Goal: Task Accomplishment & Management: Complete application form

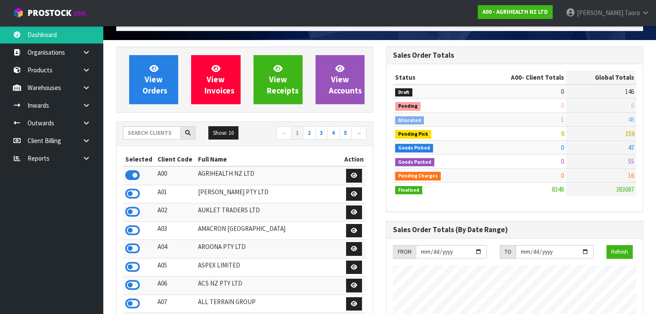
scroll to position [34, 0]
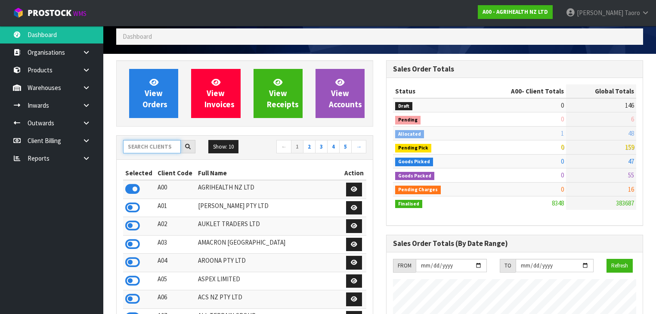
click at [148, 146] on input "text" at bounding box center [152, 146] width 58 height 13
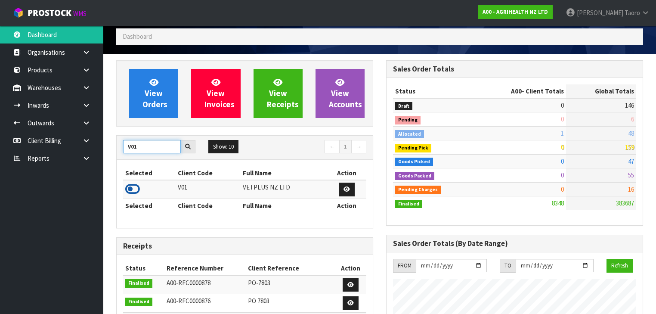
type input "V01"
click at [132, 192] on icon at bounding box center [132, 188] width 15 height 13
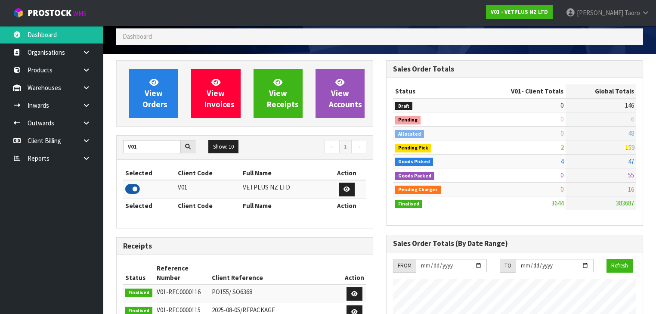
scroll to position [649, 270]
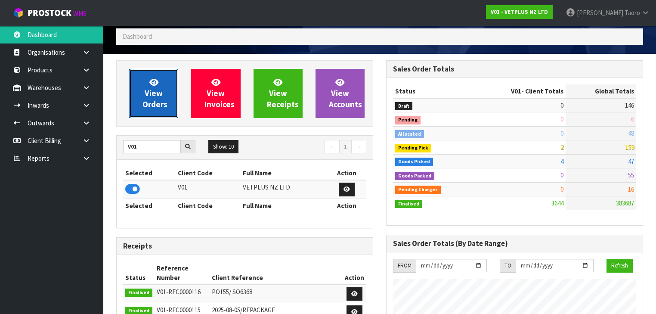
click at [162, 82] on link "View Orders" at bounding box center [153, 93] width 49 height 49
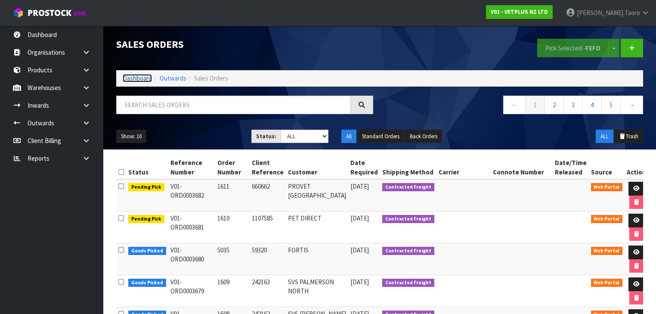
click at [141, 80] on link "Dashboard" at bounding box center [137, 78] width 29 height 8
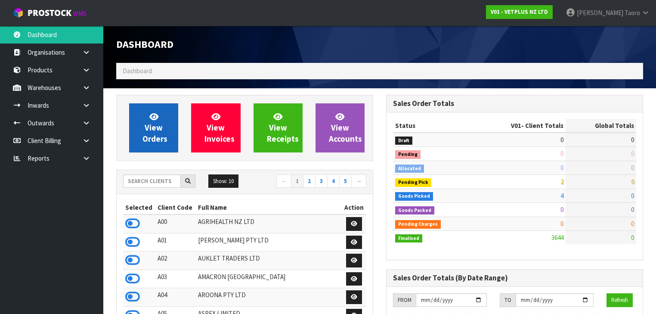
scroll to position [649, 270]
click at [155, 126] on span "View Orders" at bounding box center [154, 127] width 25 height 32
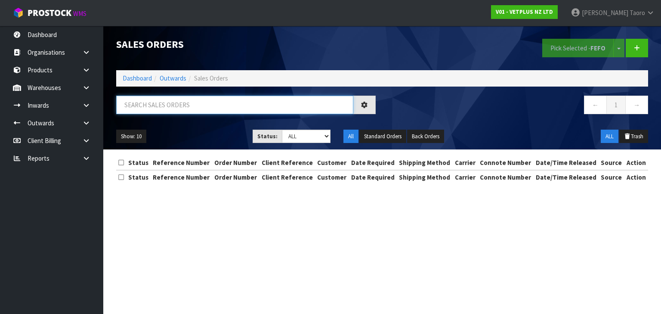
click at [167, 109] on input "text" at bounding box center [234, 105] width 237 height 18
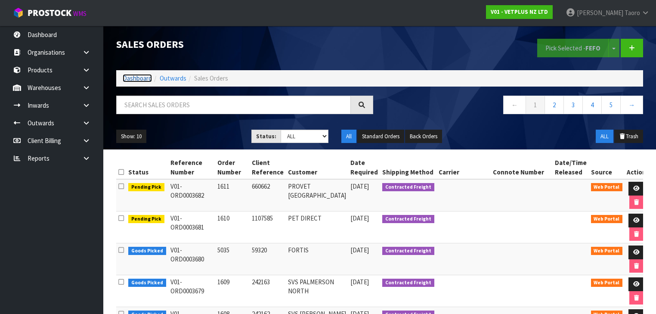
click at [126, 80] on link "Dashboard" at bounding box center [137, 78] width 29 height 8
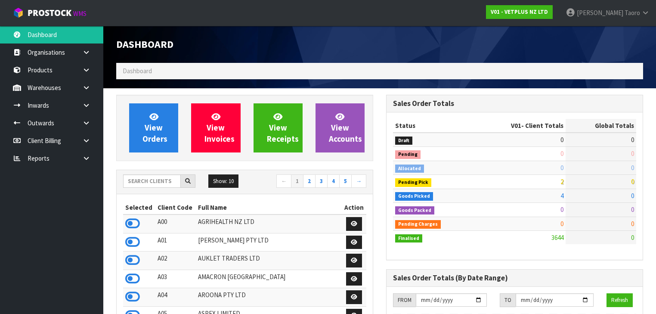
scroll to position [649, 270]
click at [161, 182] on input "text" at bounding box center [152, 180] width 58 height 13
type input "P10"
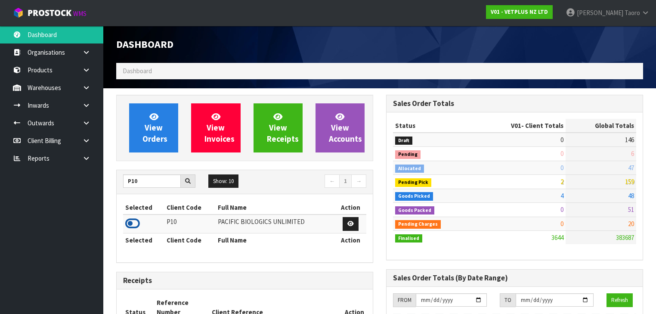
click at [134, 219] on icon at bounding box center [132, 223] width 15 height 13
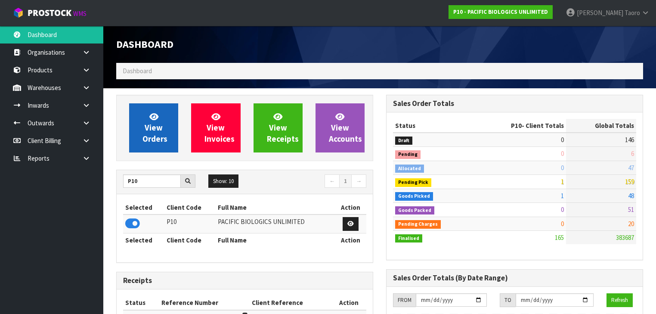
scroll to position [538, 270]
click at [156, 131] on span "View Orders" at bounding box center [154, 127] width 25 height 32
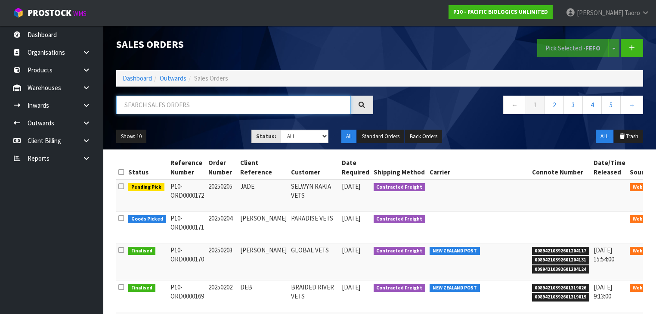
click at [177, 107] on input "text" at bounding box center [233, 105] width 234 height 18
type input "JOB-0415238"
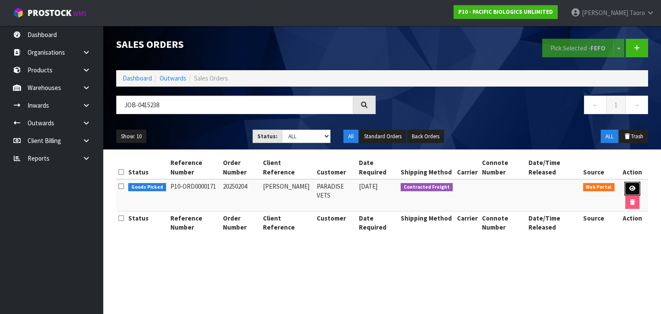
click at [629, 185] on icon at bounding box center [632, 188] width 6 height 6
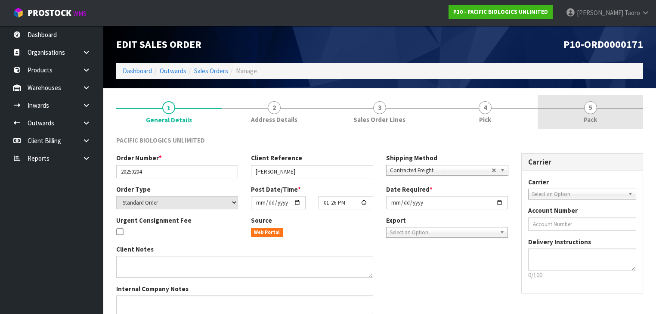
click at [614, 121] on link "5 Pack" at bounding box center [589, 112] width 105 height 34
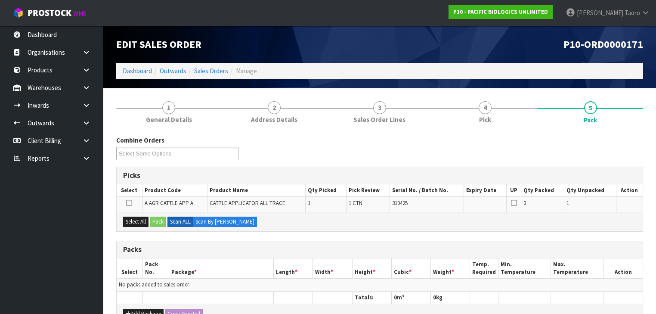
click at [537, 49] on h1 "P10-ORD0000171" at bounding box center [514, 44] width 257 height 11
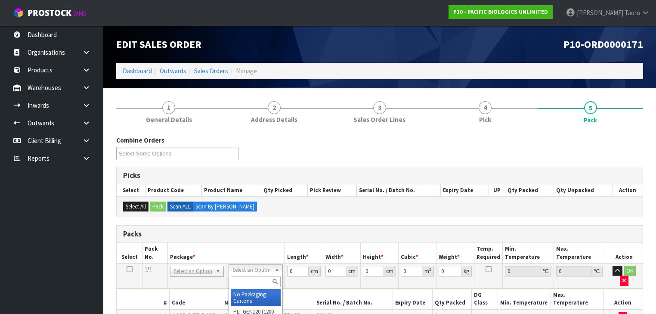
drag, startPoint x: 258, startPoint y: 296, endPoint x: 276, endPoint y: 282, distance: 22.6
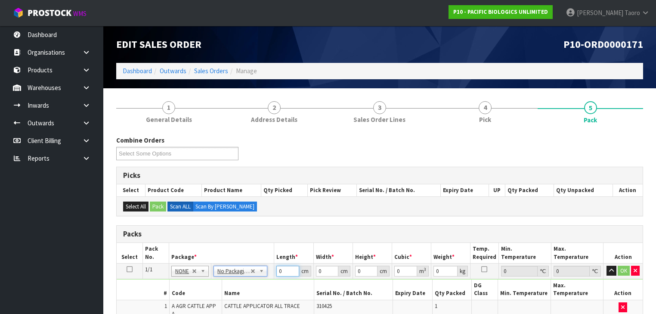
click at [284, 274] on input "0" at bounding box center [287, 270] width 22 height 11
type input "71"
type input "22"
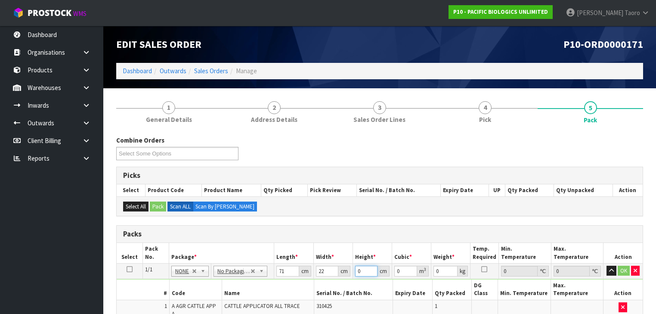
type input "5"
type input "0.00781"
type input "5"
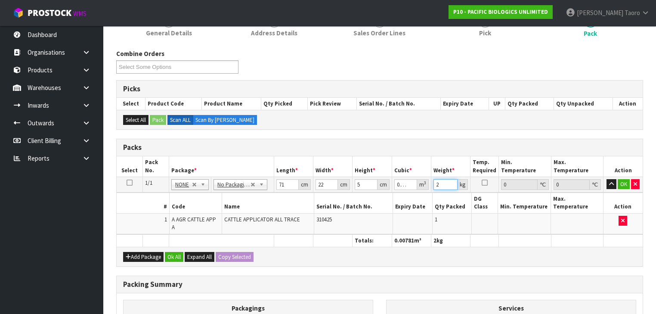
scroll to position [185, 0]
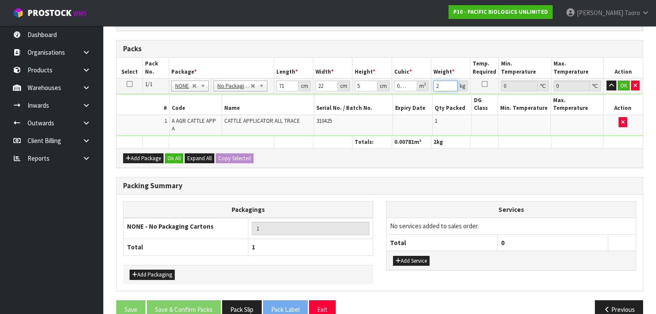
type input "2"
click at [413, 256] on button "Add Service" at bounding box center [411, 261] width 37 height 10
click at [429, 218] on td "003-036 - EXTERNAL PLANT HIRE 008-035 - OUTWARD HDLG+/HOIST LIFT ON/OFF 008-036…" at bounding box center [441, 228] width 111 height 21
drag, startPoint x: 431, startPoint y: 213, endPoint x: 431, endPoint y: 225, distance: 11.6
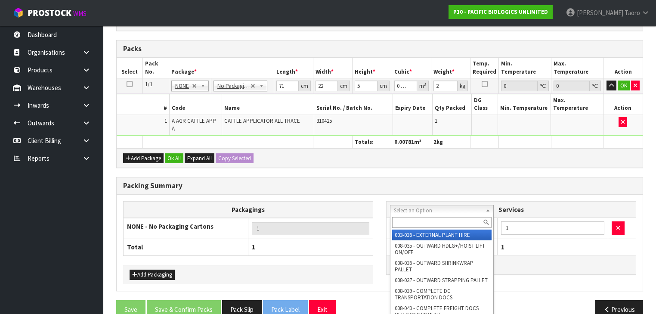
click at [431, 222] on input "text" at bounding box center [441, 222] width 99 height 11
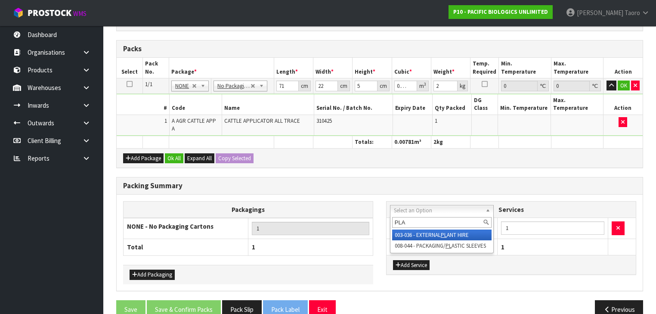
type input "PLAS"
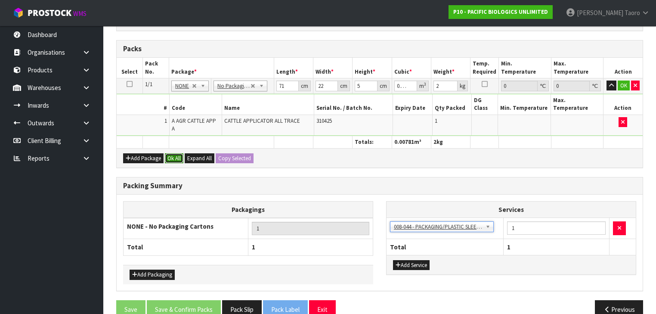
click at [171, 153] on button "Ok All" at bounding box center [174, 158] width 18 height 10
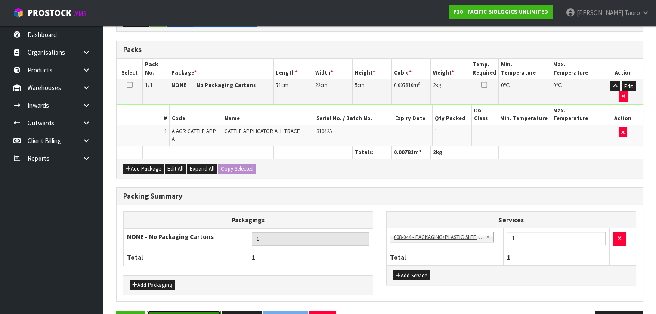
click at [180, 310] on button "Save & Confirm Packs" at bounding box center [184, 319] width 74 height 18
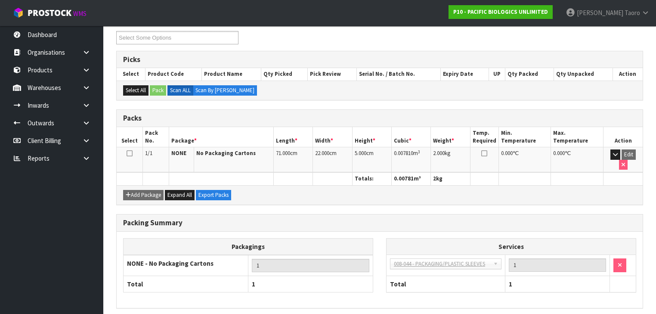
scroll to position [169, 0]
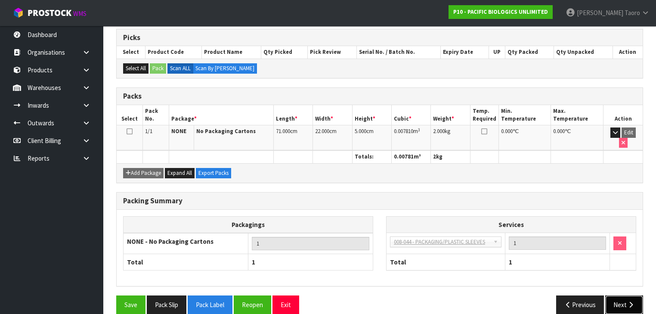
click at [628, 301] on icon "button" at bounding box center [630, 304] width 8 height 6
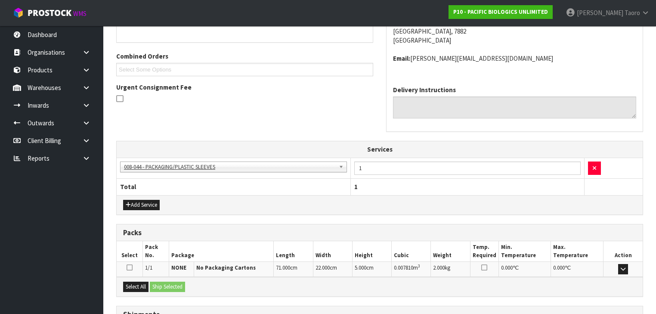
scroll to position [273, 0]
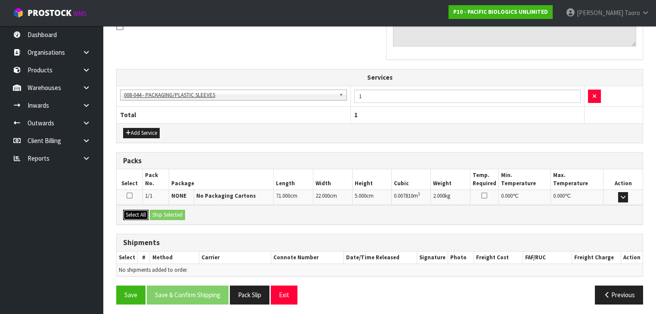
click at [138, 212] on button "Select All" at bounding box center [135, 215] width 25 height 10
click at [171, 215] on button "Ship Selected" at bounding box center [167, 215] width 35 height 10
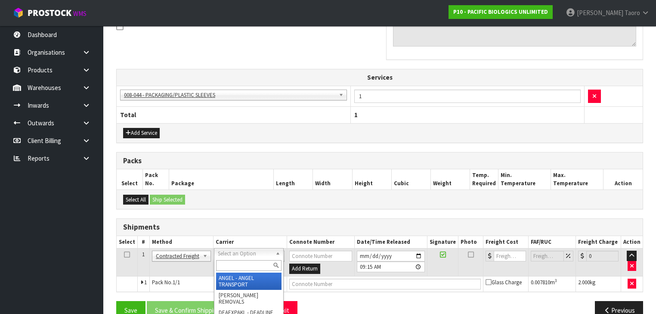
click at [234, 265] on input "text" at bounding box center [248, 265] width 65 height 11
type input "NZP"
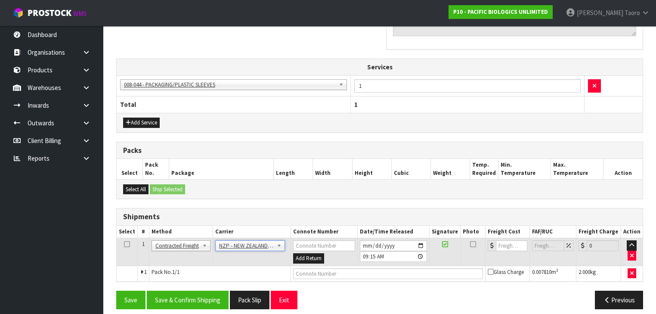
scroll to position [288, 0]
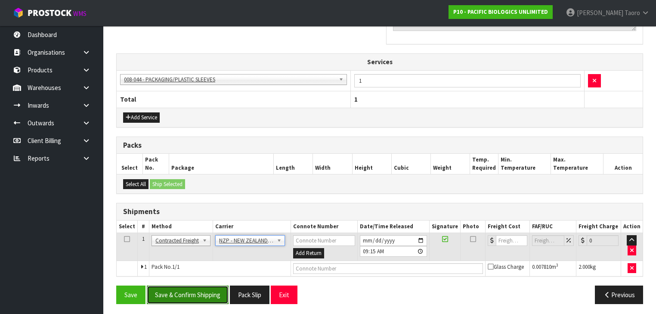
click at [218, 291] on button "Save & Confirm Shipping" at bounding box center [188, 294] width 82 height 18
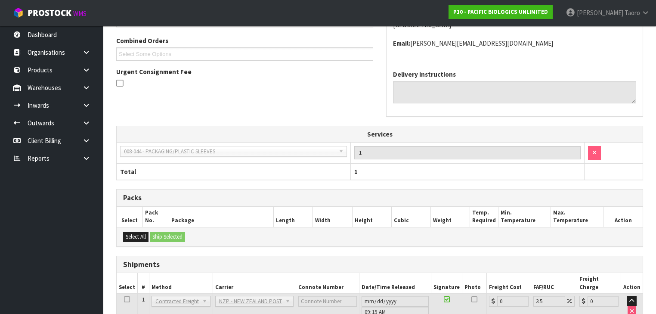
scroll to position [276, 0]
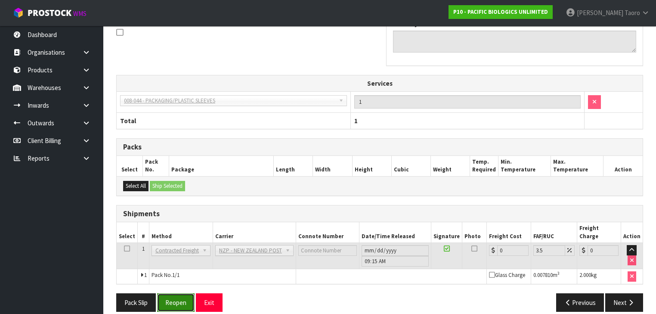
click at [170, 296] on button "Reopen" at bounding box center [175, 302] width 37 height 18
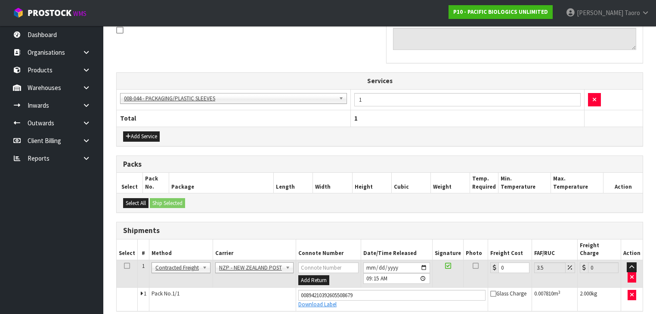
scroll to position [296, 0]
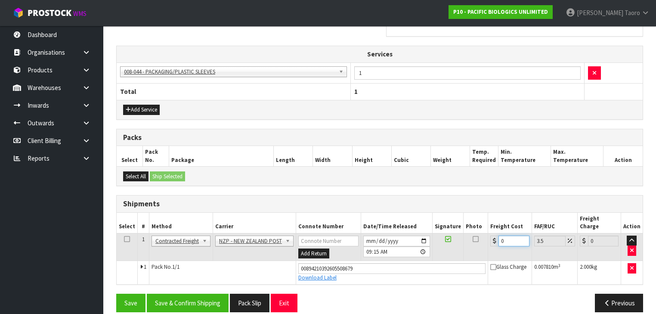
click at [512, 235] on input "0" at bounding box center [513, 240] width 31 height 11
type input "1"
type input "1.03"
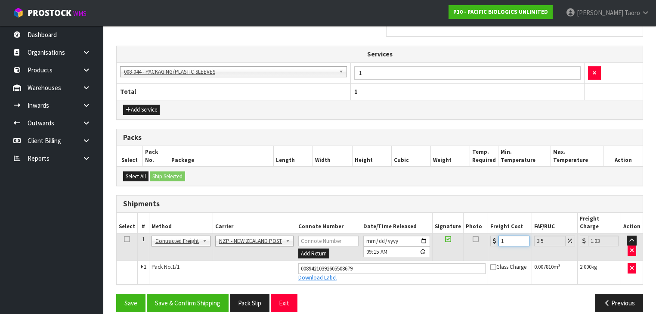
type input "16"
type input "16.56"
type input "16.2"
type input "16.77"
type input "16.20"
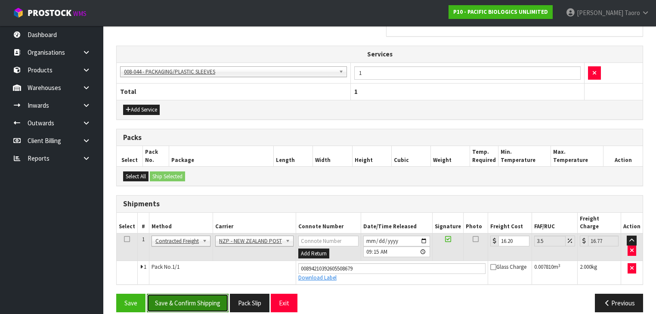
click at [205, 293] on button "Save & Confirm Shipping" at bounding box center [188, 302] width 82 height 18
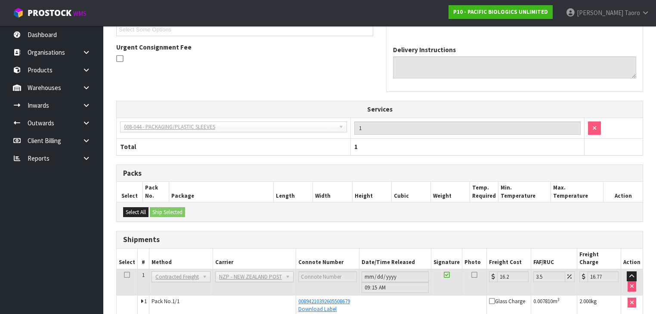
scroll to position [273, 0]
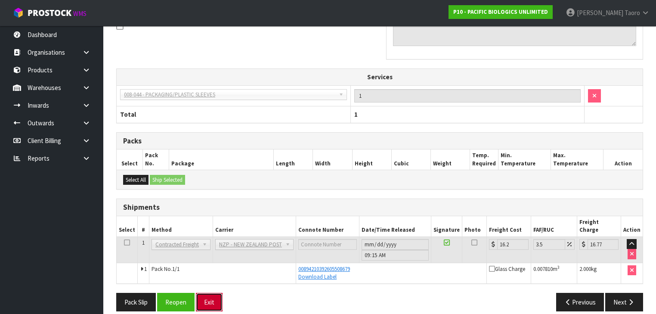
click at [216, 293] on button "Exit" at bounding box center [209, 302] width 27 height 18
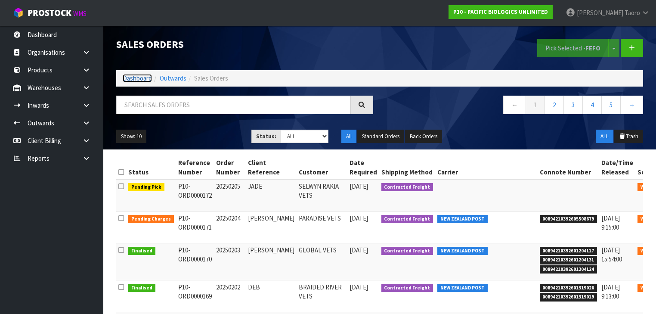
click at [138, 77] on link "Dashboard" at bounding box center [137, 78] width 29 height 8
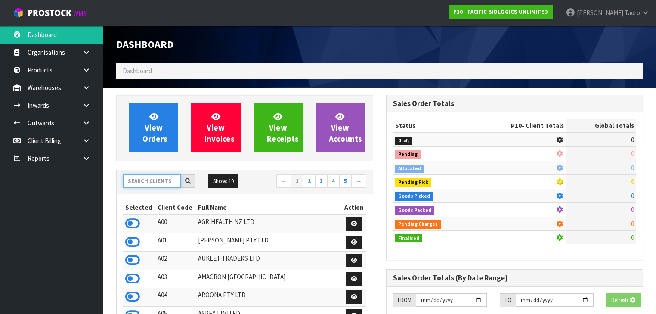
click at [158, 184] on input "text" at bounding box center [152, 180] width 58 height 13
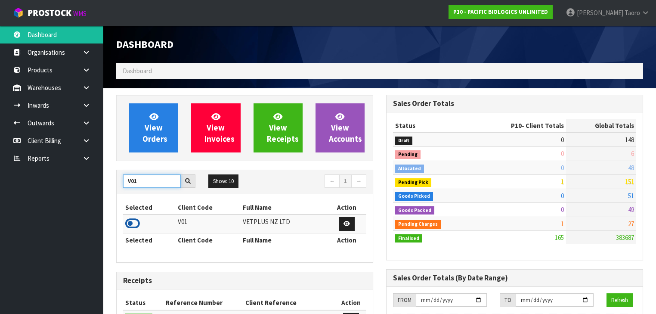
type input "V01"
click at [136, 222] on icon at bounding box center [132, 223] width 15 height 13
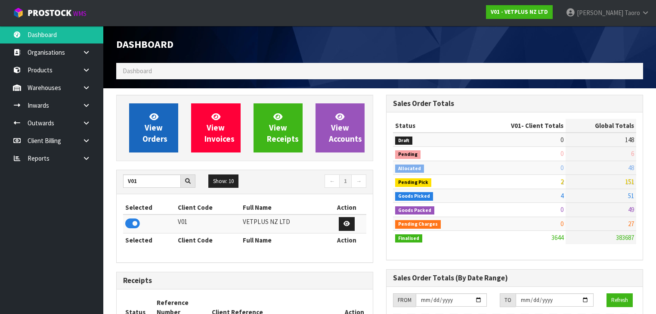
scroll to position [649, 270]
click at [155, 128] on span "View Orders" at bounding box center [154, 127] width 25 height 32
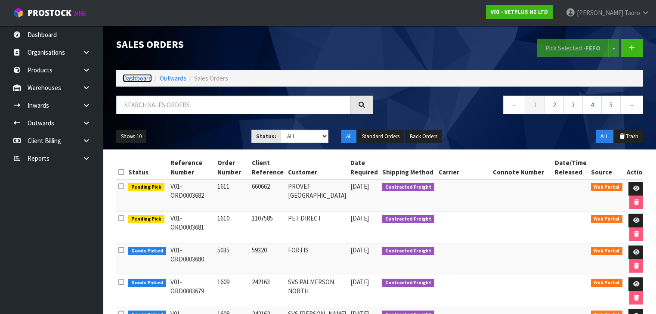
click at [134, 80] on link "Dashboard" at bounding box center [137, 78] width 29 height 8
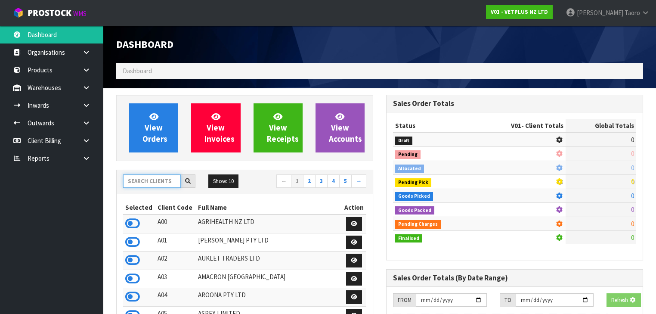
click at [169, 184] on input "text" at bounding box center [152, 180] width 58 height 13
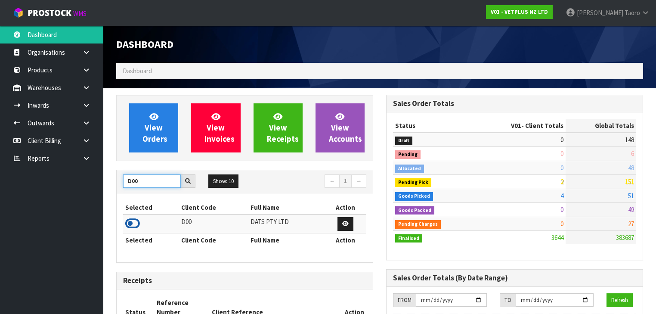
type input "D00"
click at [126, 223] on icon at bounding box center [132, 223] width 15 height 13
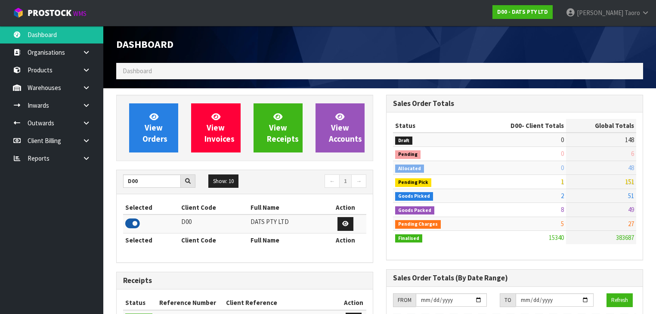
scroll to position [686, 270]
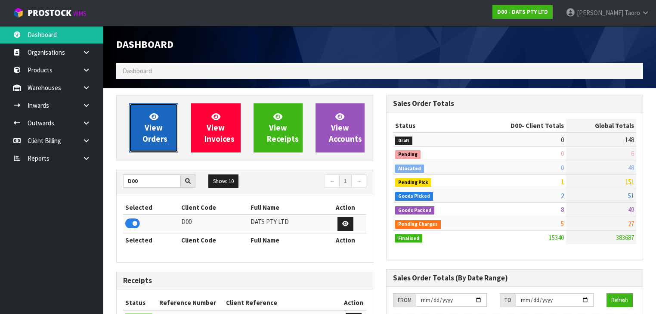
click at [154, 133] on span "View Orders" at bounding box center [154, 127] width 25 height 32
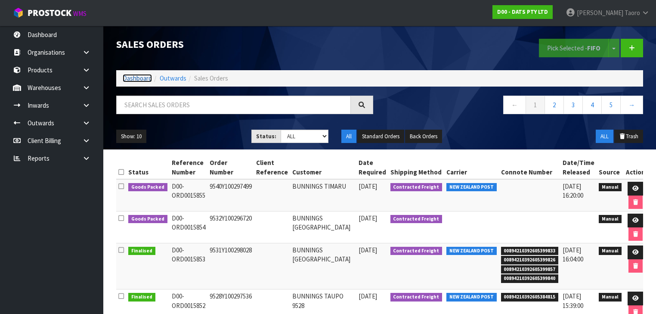
click at [136, 77] on link "Dashboard" at bounding box center [137, 78] width 29 height 8
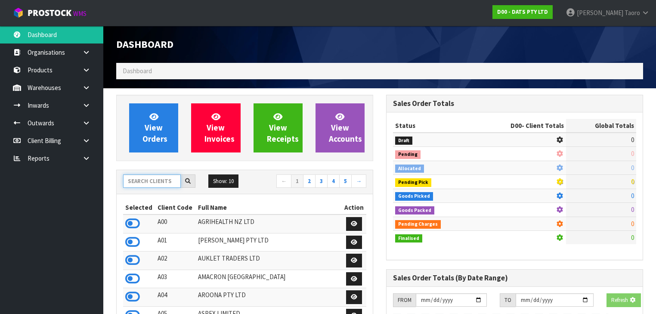
click at [155, 181] on input "text" at bounding box center [152, 180] width 58 height 13
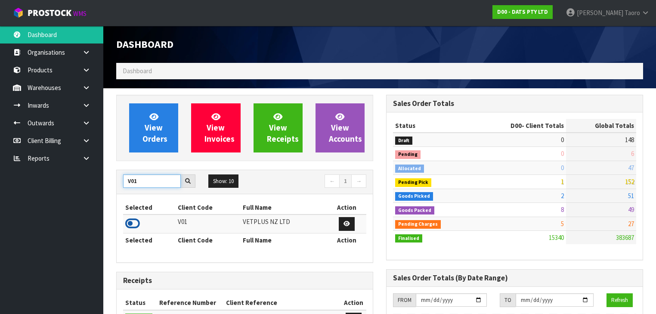
type input "V01"
click at [135, 222] on icon at bounding box center [132, 223] width 15 height 13
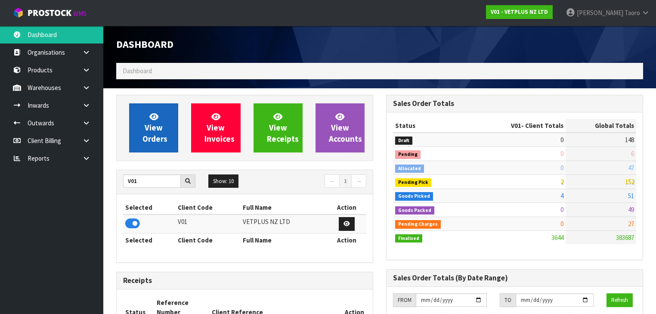
scroll to position [649, 270]
click at [156, 131] on span "View Orders" at bounding box center [154, 127] width 25 height 32
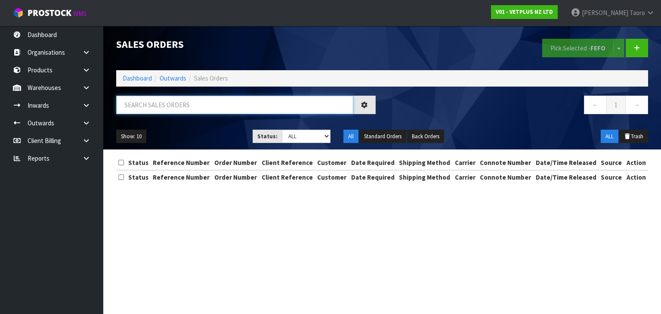
click at [169, 101] on input "text" at bounding box center [234, 105] width 237 height 18
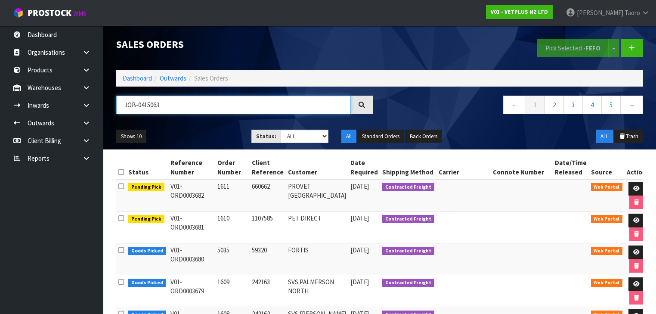
type input "JOB-0415063"
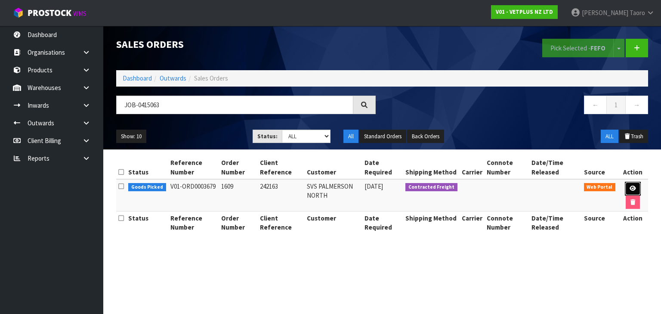
click at [629, 188] on icon at bounding box center [632, 188] width 6 height 6
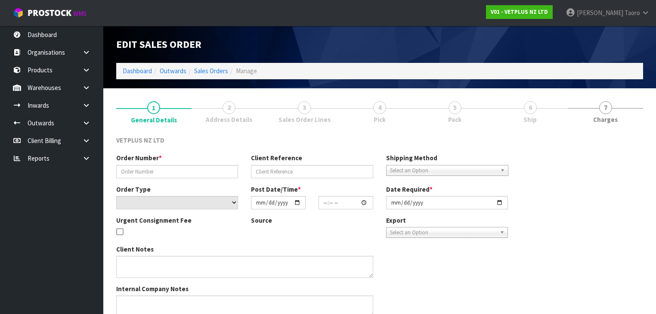
type input "1609"
type input "242163"
select select "number:0"
type input "[DATE]"
type input "15:55:00.000"
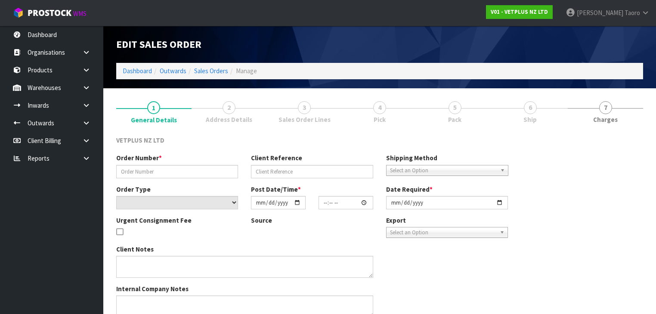
type input "2025-09-30"
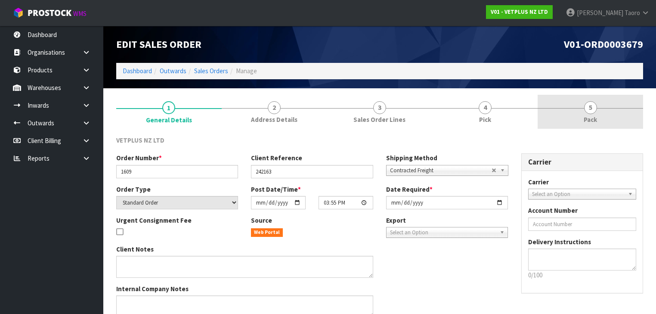
click at [598, 117] on link "5 Pack" at bounding box center [589, 112] width 105 height 34
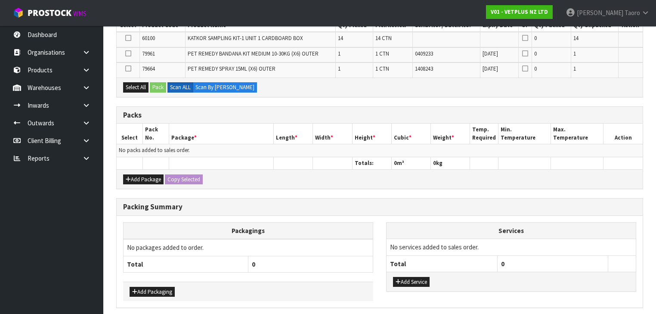
scroll to position [172, 0]
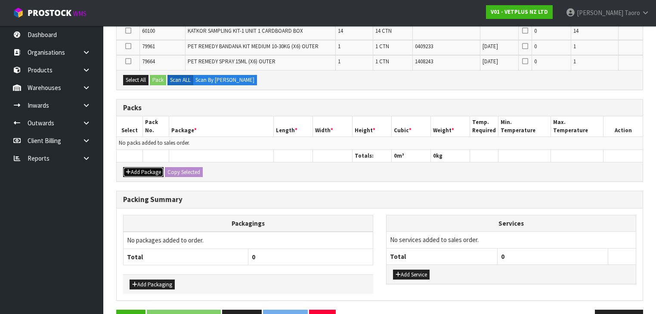
click at [133, 169] on button "Add Package" at bounding box center [143, 172] width 40 height 10
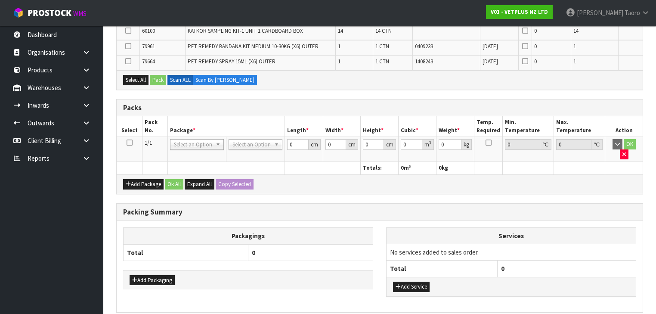
click at [130, 143] on icon at bounding box center [129, 142] width 6 height 0
click at [152, 117] on th "Pack No." at bounding box center [154, 126] width 25 height 20
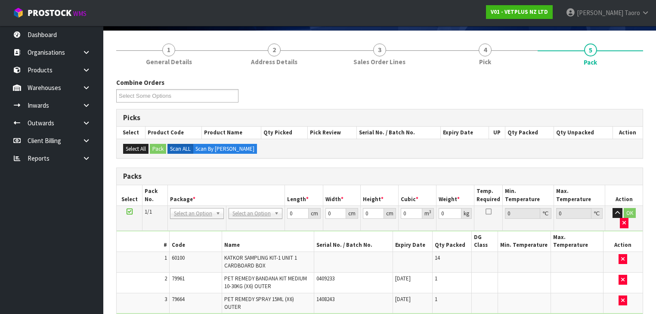
scroll to position [0, 0]
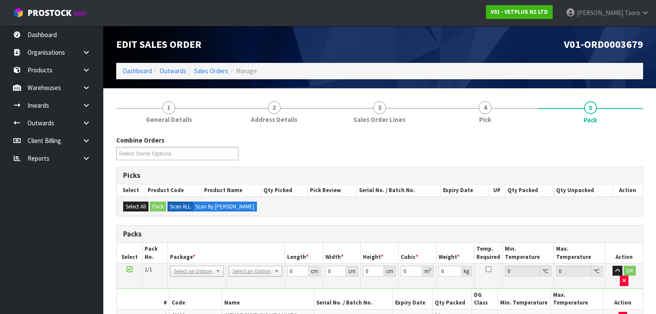
click at [493, 230] on h3 "Packs" at bounding box center [379, 234] width 513 height 8
click at [256, 280] on input "text" at bounding box center [255, 281] width 49 height 11
type input "CTN9"
drag, startPoint x: 256, startPoint y: 288, endPoint x: 253, endPoint y: 303, distance: 15.0
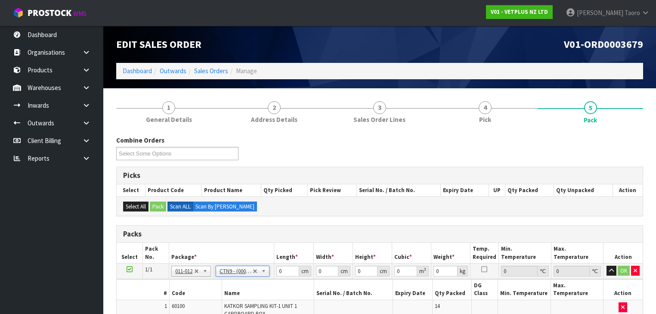
type input "51"
type input "38"
type input "58.5"
type input "0.113373"
type input "18.77"
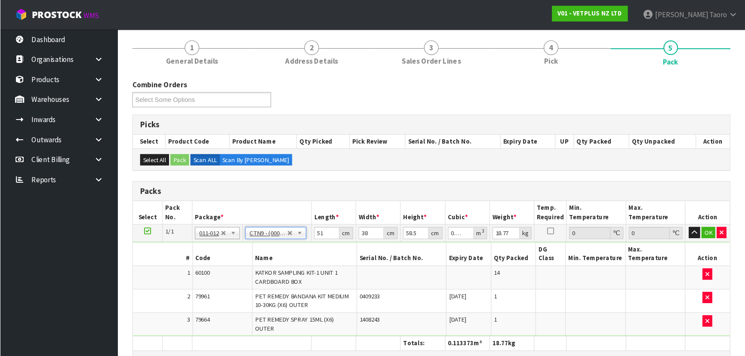
scroll to position [69, 0]
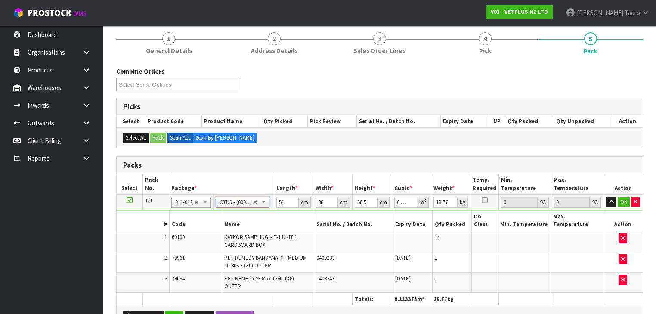
click at [594, 86] on div "Combine Orders V01-ORD0003672 V01-ORD0003678 V01-ORD0003679 V01-ORD0003680 V01-…" at bounding box center [380, 82] width 540 height 31
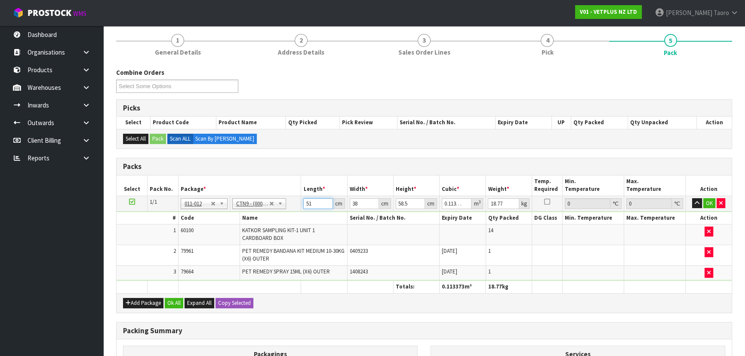
click at [306, 203] on input "51" at bounding box center [317, 203] width 29 height 11
type input "5"
type input "0.011115"
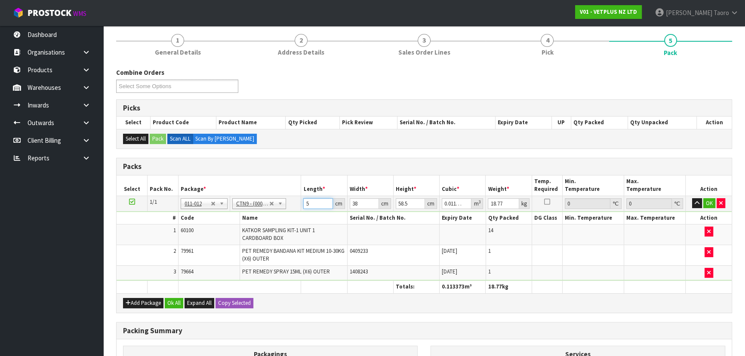
type input "52"
type input "0.115596"
type input "52"
type input "4"
type input "0.012168"
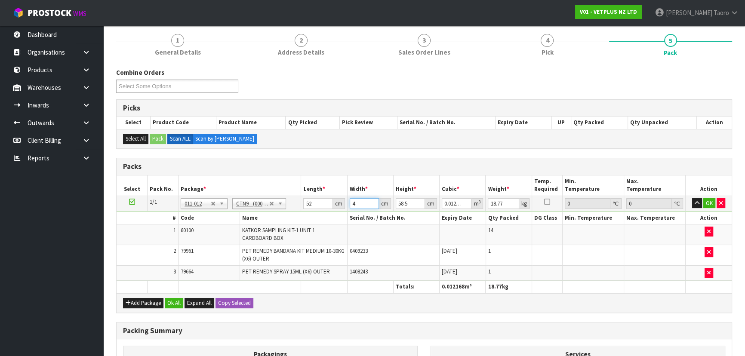
type input "40"
type input "0.12168"
type input "40"
type input "3"
type input "0.00624"
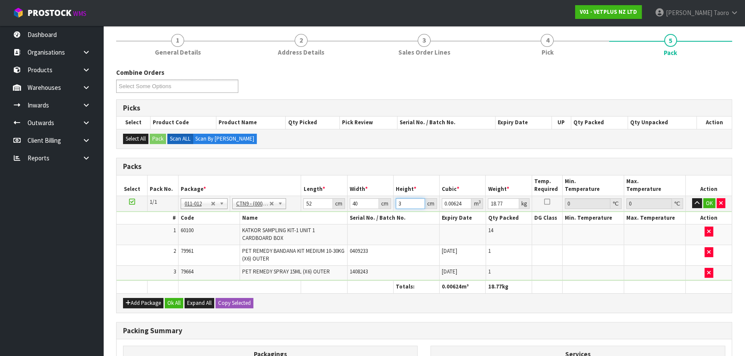
type input "30"
type input "0.0624"
type input "30"
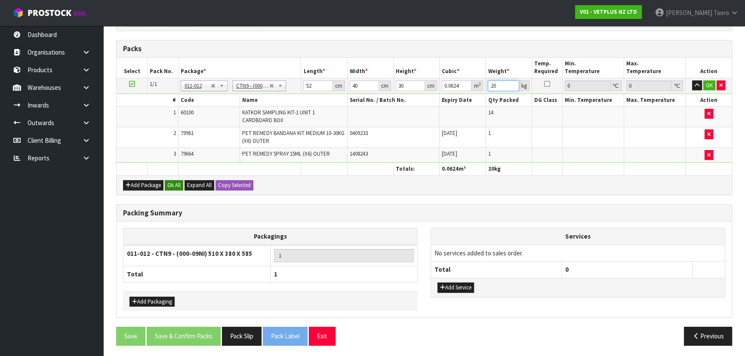
type input "20"
click at [177, 186] on button "Ok All" at bounding box center [174, 185] width 18 height 10
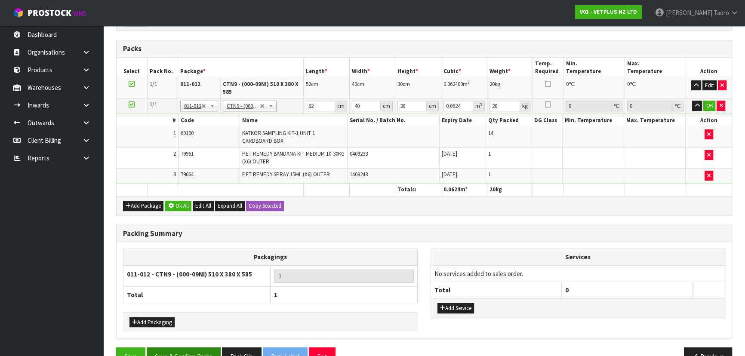
scroll to position [186, 0]
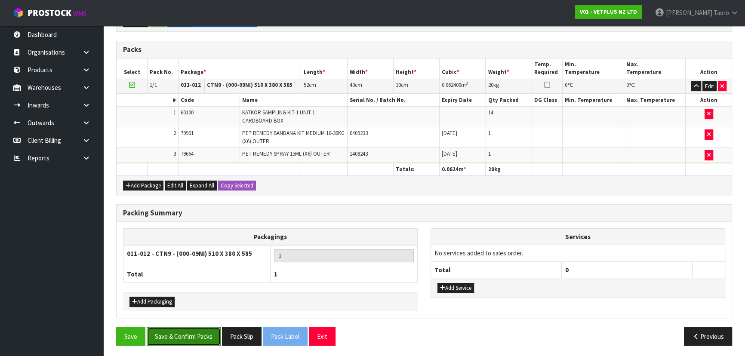
click at [193, 313] on button "Save & Confirm Packs" at bounding box center [184, 336] width 74 height 18
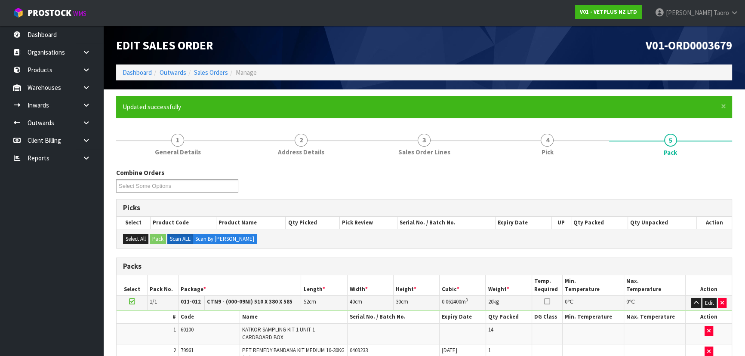
scroll to position [129, 0]
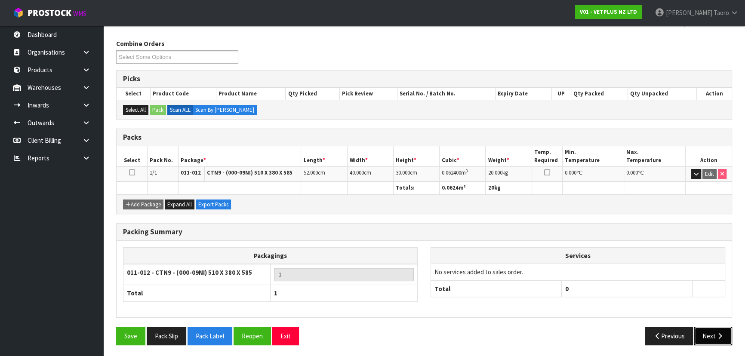
click at [660, 313] on icon "button" at bounding box center [720, 336] width 8 height 6
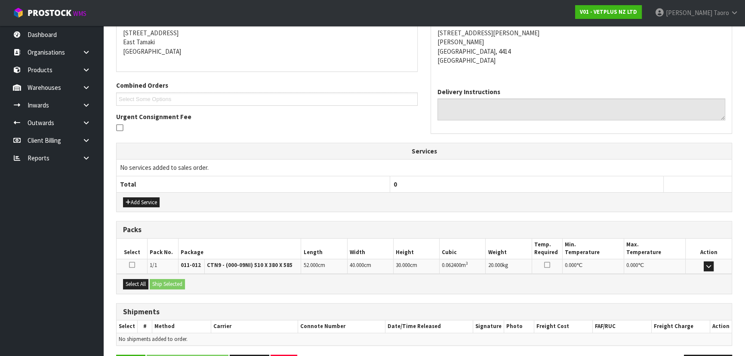
scroll to position [201, 0]
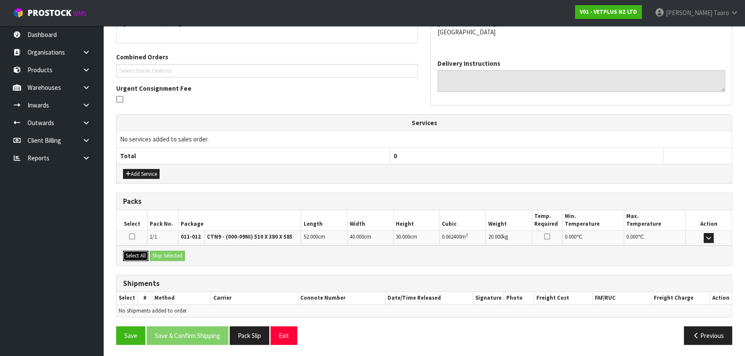
click at [135, 255] on button "Select All" at bounding box center [135, 256] width 25 height 10
click at [158, 255] on button "Ship Selected" at bounding box center [167, 256] width 35 height 10
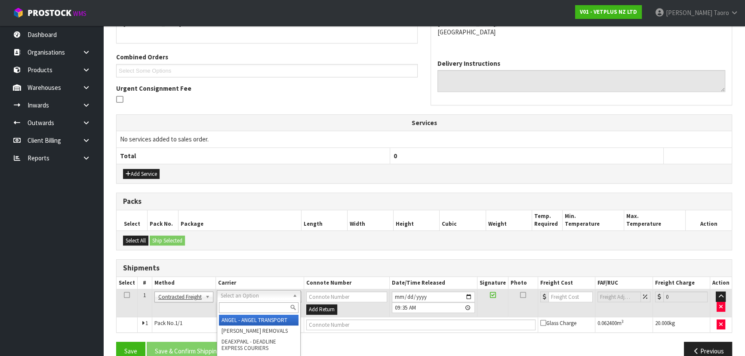
click at [274, 310] on input "text" at bounding box center [259, 307] width 80 height 11
type input "NZP"
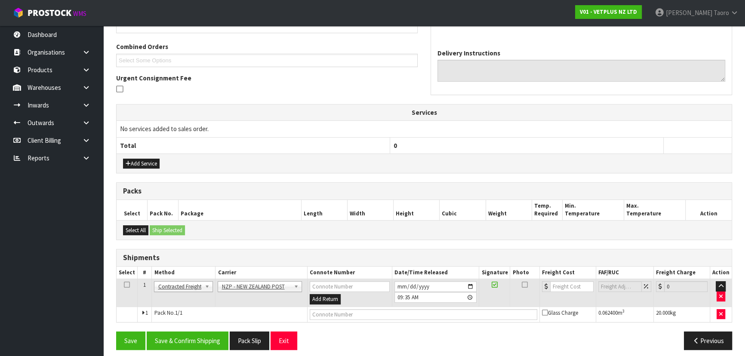
scroll to position [217, 0]
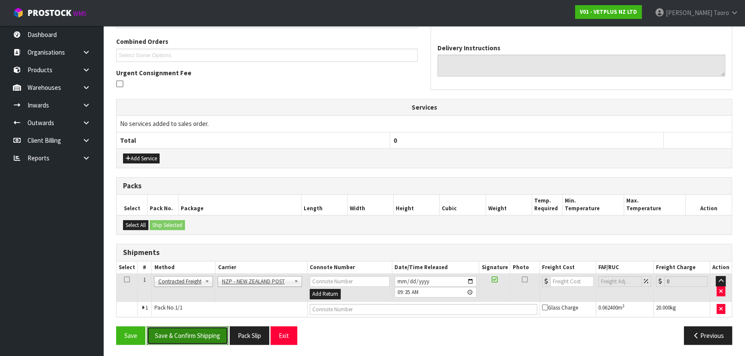
click at [207, 313] on button "Save & Confirm Shipping" at bounding box center [188, 336] width 82 height 18
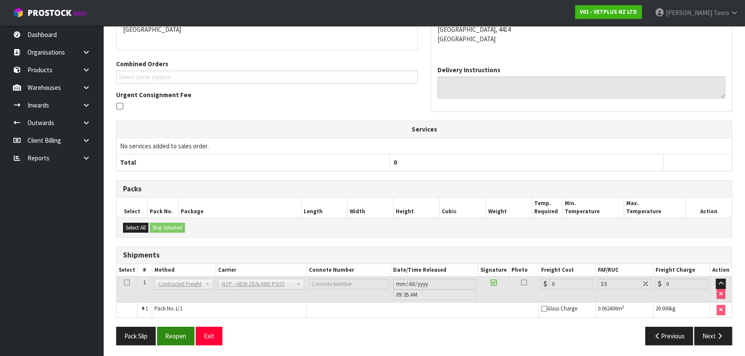
scroll to position [205, 0]
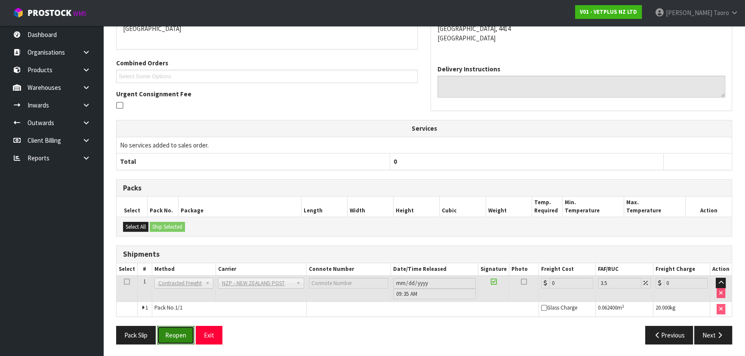
click at [188, 313] on button "Reopen" at bounding box center [175, 335] width 37 height 18
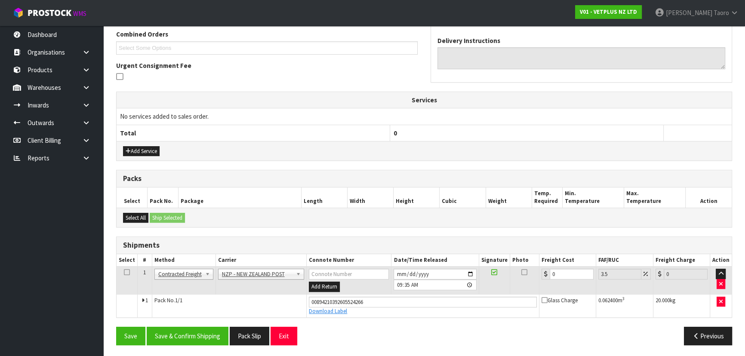
scroll to position [225, 0]
click at [571, 273] on input "0" at bounding box center [572, 273] width 44 height 11
click at [570, 273] on input "0" at bounding box center [572, 273] width 44 height 11
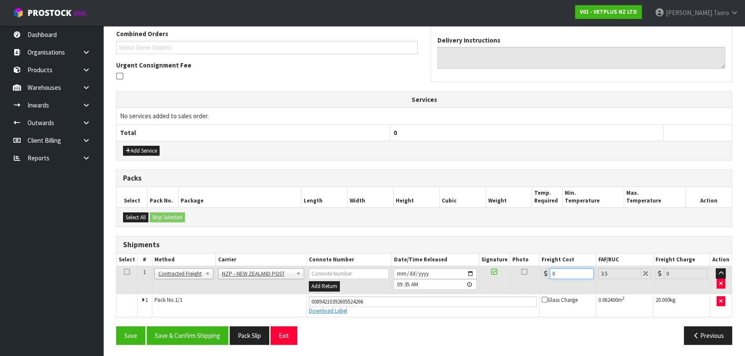
click at [570, 273] on input "0" at bounding box center [572, 273] width 44 height 11
type input "01"
type input "1.03"
type input "016"
type input "16.56"
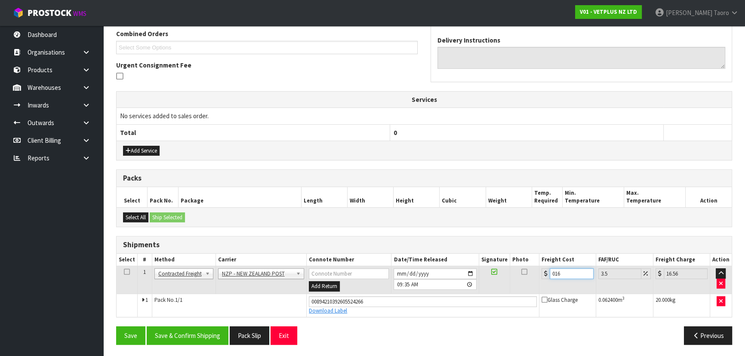
type input "016.5"
type input "17.08"
type input "016.50"
type input "0"
type input "1"
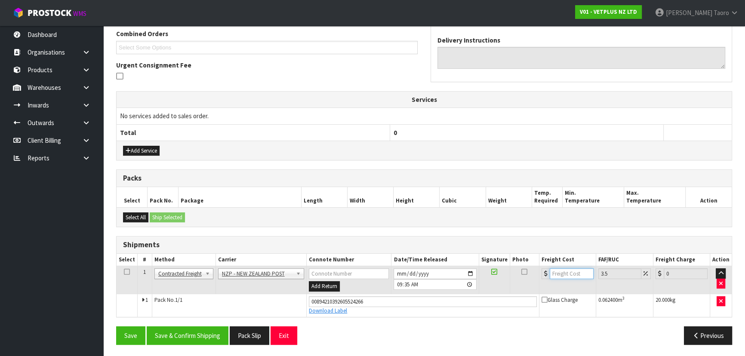
type input "1.03"
type input "16"
type input "16.56"
type input "16.5"
type input "17.08"
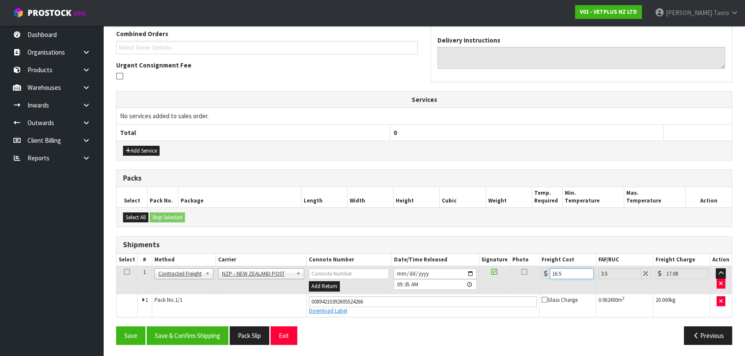
type input "16.58"
type input "17.16"
type input "16.58"
click at [196, 313] on button "Save & Confirm Shipping" at bounding box center [188, 336] width 82 height 18
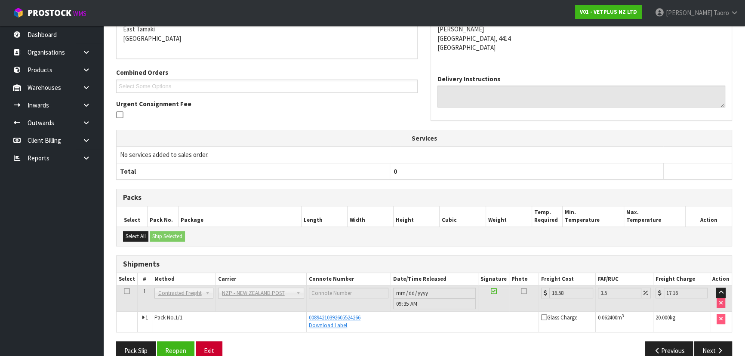
scroll to position [201, 0]
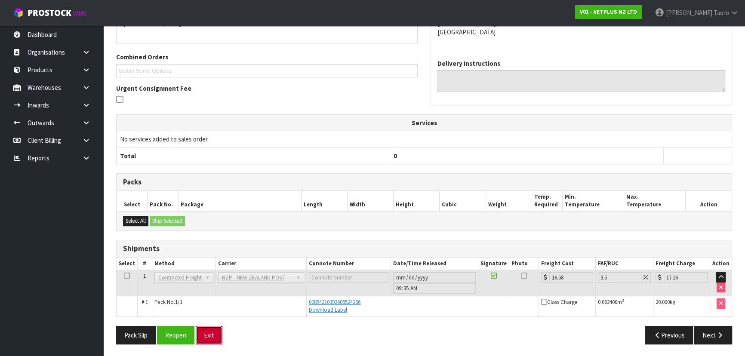
click at [204, 313] on button "Exit" at bounding box center [209, 335] width 27 height 18
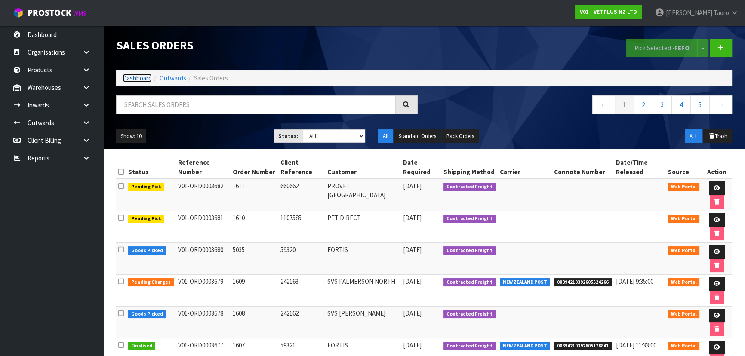
click at [142, 78] on link "Dashboard" at bounding box center [137, 78] width 29 height 8
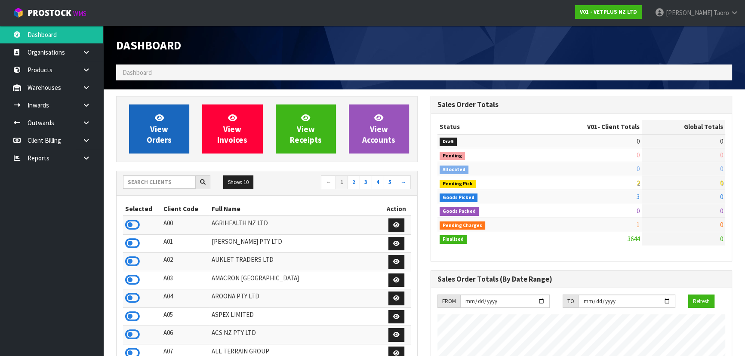
scroll to position [651, 314]
click at [164, 120] on link "View Orders" at bounding box center [159, 129] width 60 height 49
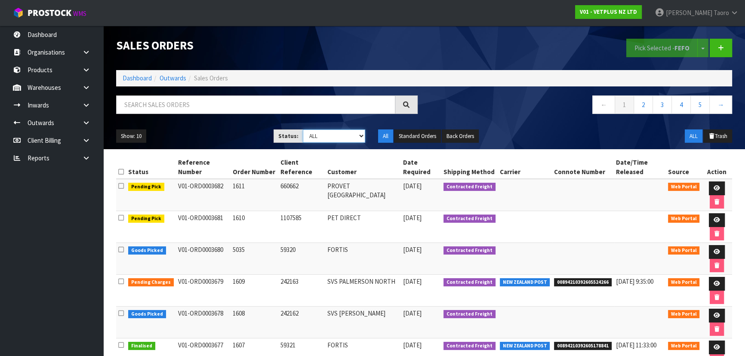
click at [326, 140] on select "Draft Pending Allocated Pending Pick Goods Picked Goods Packed Pending Charges …" at bounding box center [334, 135] width 63 height 13
select select "string:4"
click at [303, 129] on select "Draft Pending Allocated Pending Pick Goods Picked Goods Packed Pending Charges …" at bounding box center [334, 135] width 63 height 13
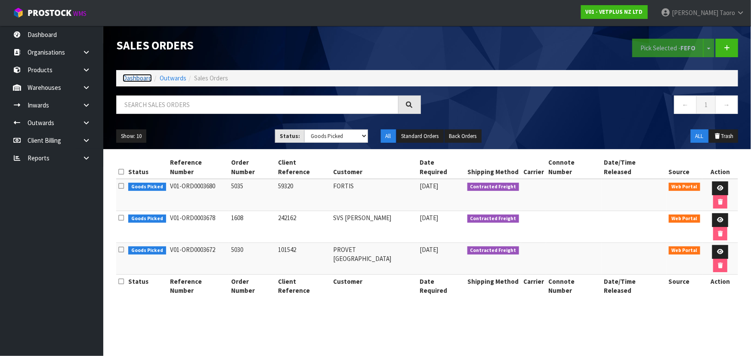
click at [146, 79] on link "Dashboard" at bounding box center [137, 78] width 29 height 8
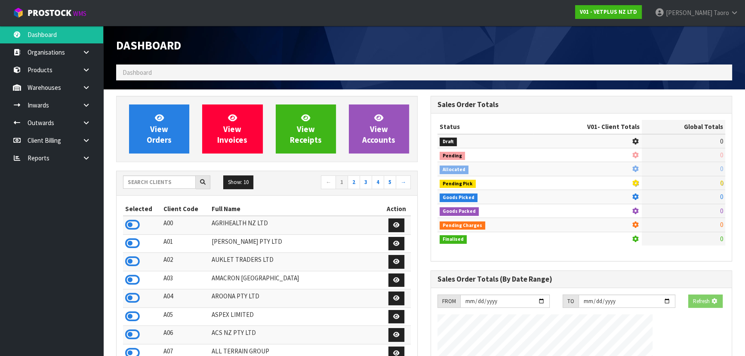
click at [227, 48] on h1 "Dashboard" at bounding box center [267, 45] width 302 height 13
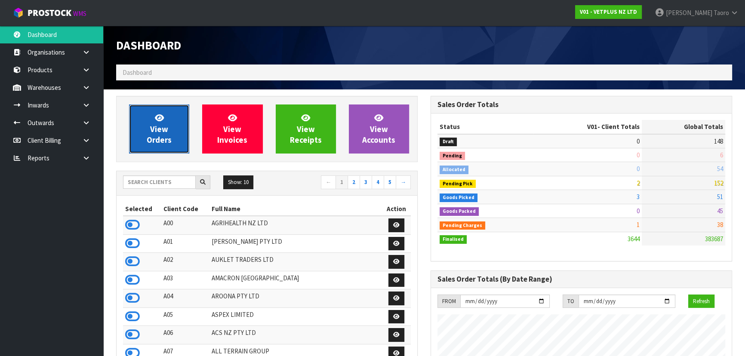
click at [167, 133] on span "View Orders" at bounding box center [159, 129] width 25 height 32
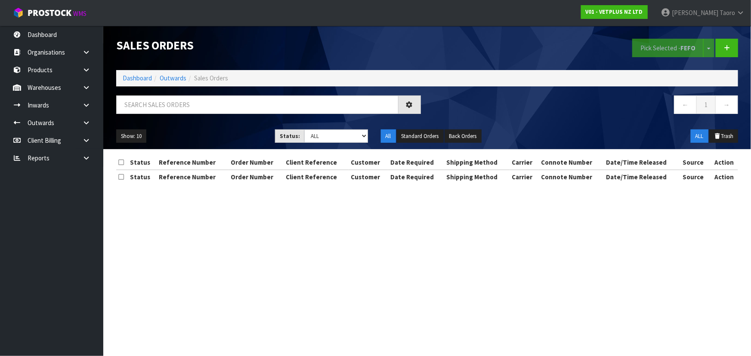
click at [331, 129] on div "Show: 10 5 10 25 50 Status: Draft Pending Allocated Pending Pick Goods Picked G…" at bounding box center [427, 136] width 635 height 27
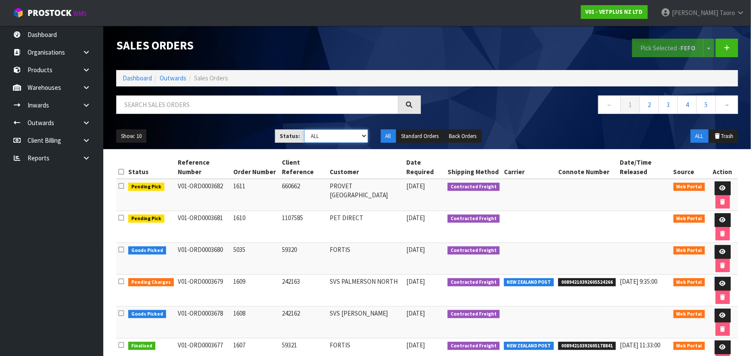
click at [333, 134] on select "Draft Pending Allocated Pending Pick Goods Picked Goods Packed Pending Charges …" at bounding box center [336, 135] width 64 height 13
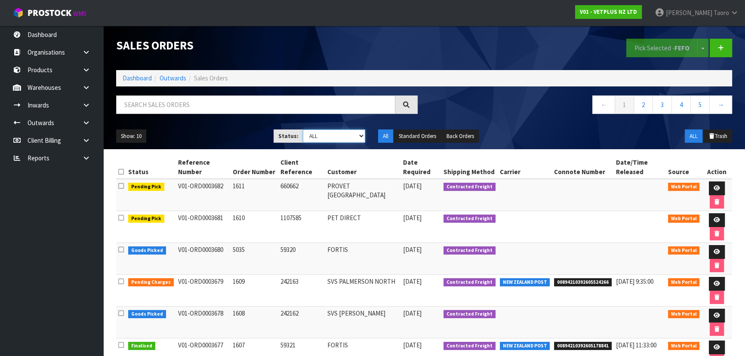
select select "string:4"
click at [303, 129] on select "Draft Pending Allocated Pending Pick Goods Picked Goods Packed Pending Charges …" at bounding box center [334, 135] width 63 height 13
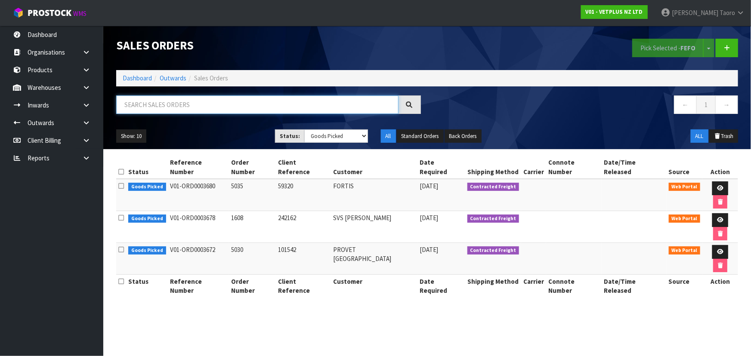
click at [231, 103] on input "text" at bounding box center [257, 105] width 282 height 18
type input "JOB-0414849"
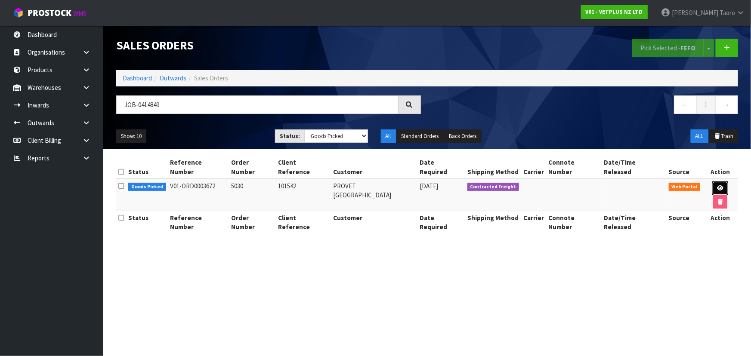
click at [660, 182] on link at bounding box center [720, 189] width 16 height 14
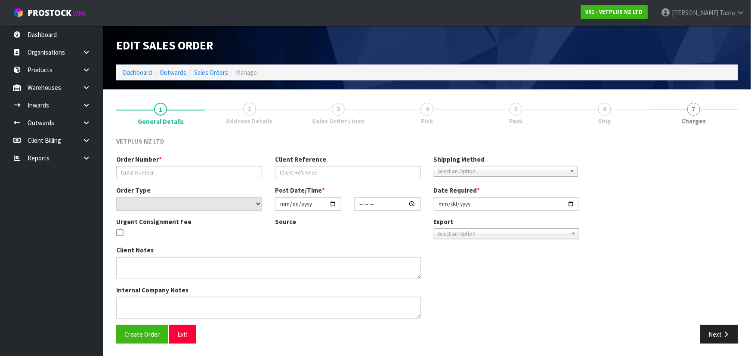
type input "5030"
type input "101542"
select select "number:0"
type input "[DATE]"
type input "08:54:00.000"
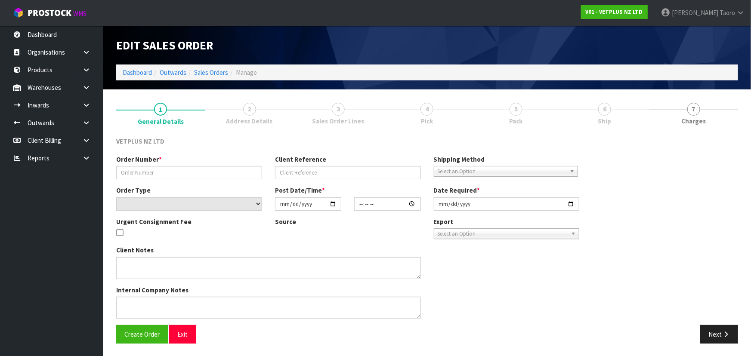
type input "[DATE]"
type textarea "BACK ORDER FROM INV 5007"
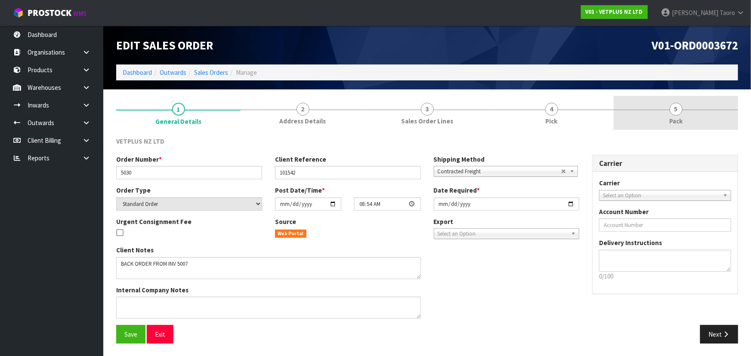
click at [660, 114] on link "5 Pack" at bounding box center [676, 113] width 124 height 34
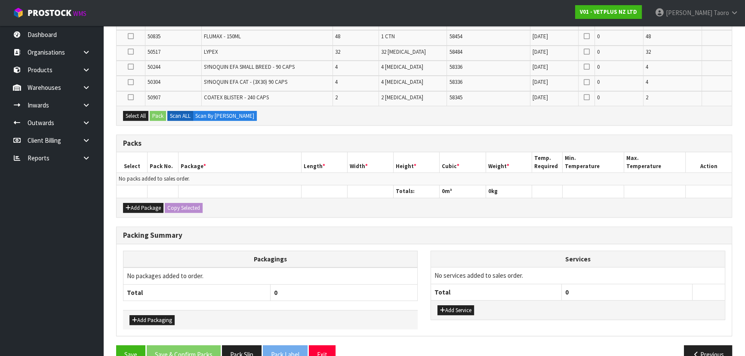
scroll to position [232, 0]
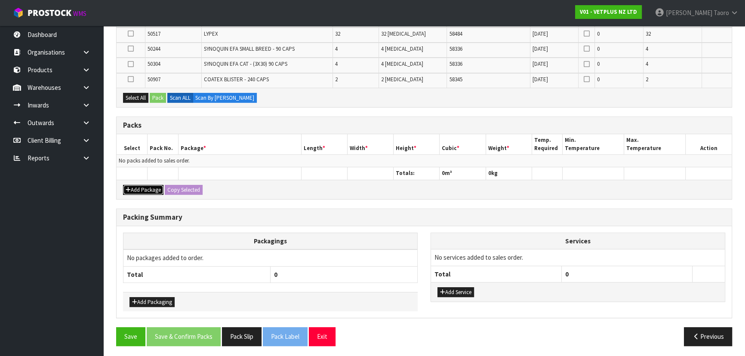
click at [143, 188] on button "Add Package" at bounding box center [143, 190] width 40 height 10
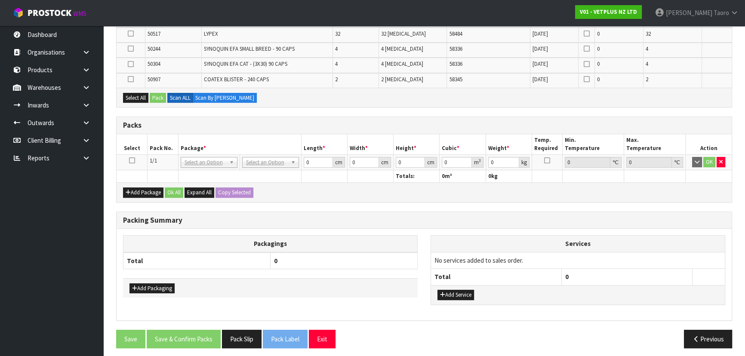
click at [133, 160] on icon at bounding box center [132, 160] width 6 height 0
click at [153, 142] on th "Pack No." at bounding box center [163, 144] width 31 height 20
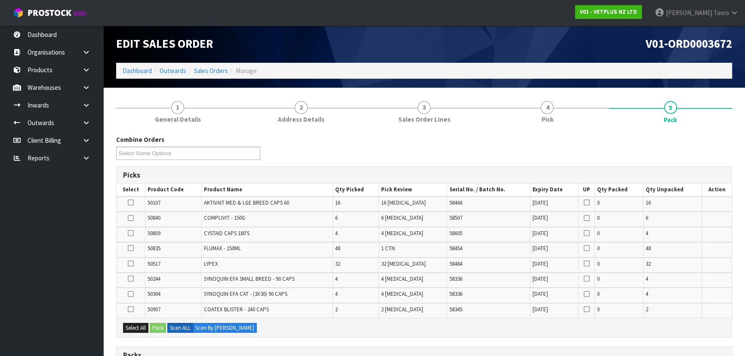
scroll to position [0, 0]
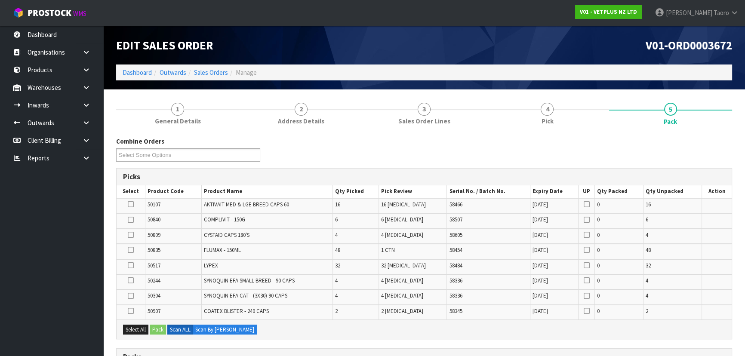
click at [389, 45] on h1 "Edit Sales Order" at bounding box center [267, 45] width 302 height 13
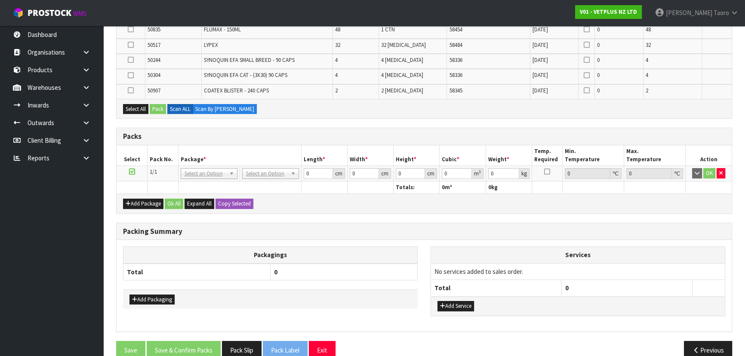
scroll to position [234, 0]
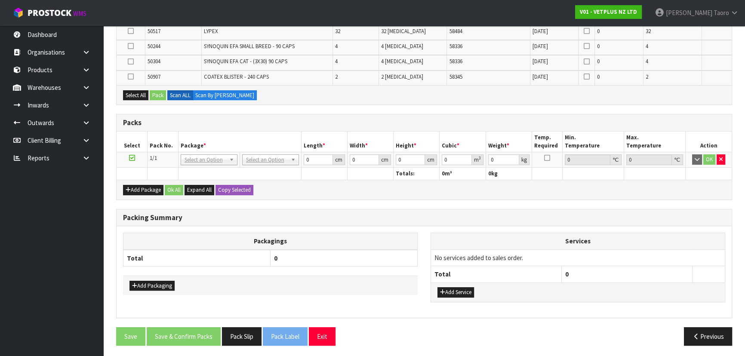
click at [359, 215] on h3 "Packing Summary" at bounding box center [424, 218] width 602 height 8
click at [476, 224] on div "Packing Summary" at bounding box center [424, 218] width 615 height 17
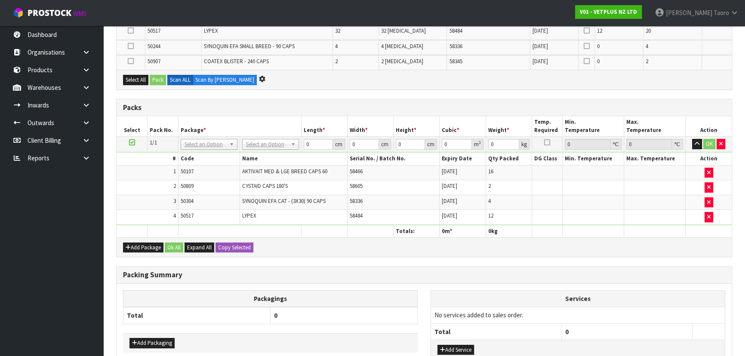
scroll to position [0, 0]
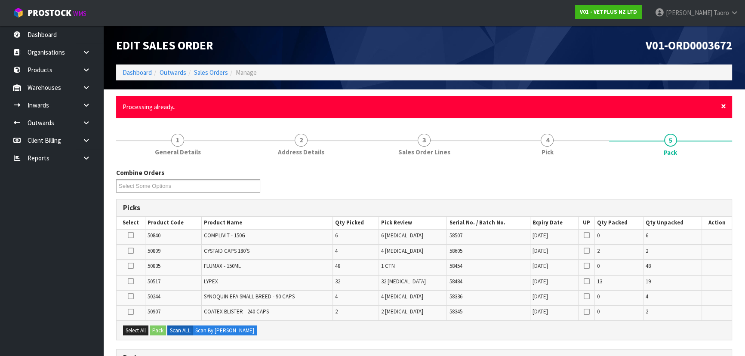
click at [660, 108] on span "×" at bounding box center [723, 106] width 5 height 12
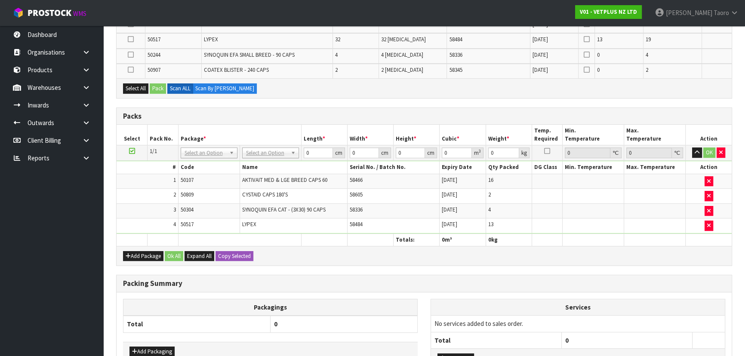
scroll to position [276, 0]
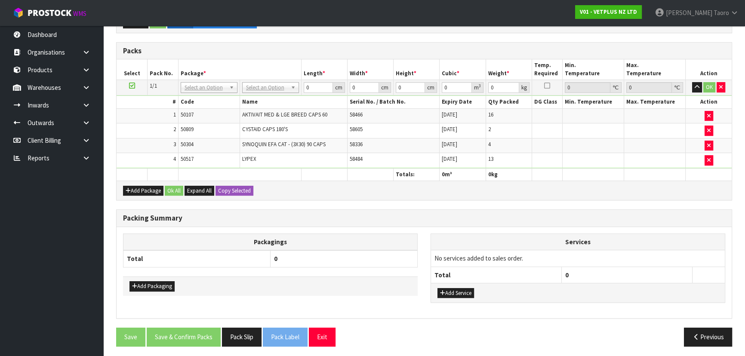
click at [610, 210] on div "Packing Summary" at bounding box center [424, 218] width 615 height 17
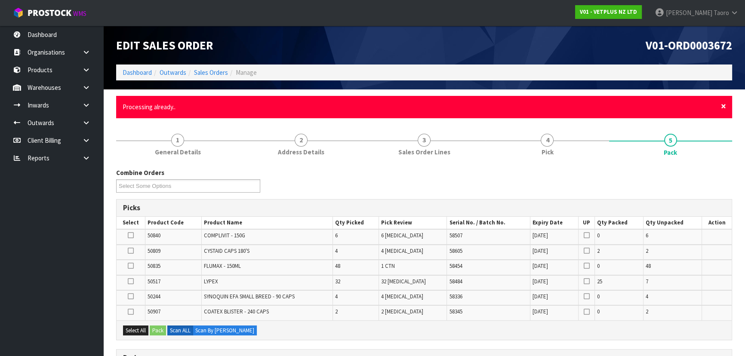
drag, startPoint x: 724, startPoint y: 105, endPoint x: 720, endPoint y: 135, distance: 30.4
click at [660, 105] on span "×" at bounding box center [723, 106] width 5 height 12
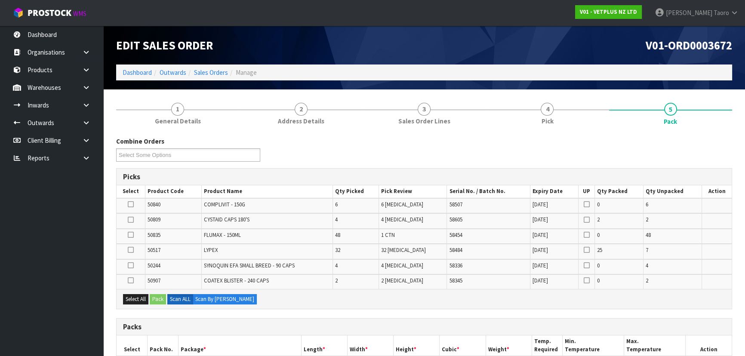
click at [660, 148] on div "Combine Orders V01-ORD0003672 V01-ORD0003678 V01-ORD0003680 V01-ORD0003681 V01-…" at bounding box center [424, 152] width 629 height 31
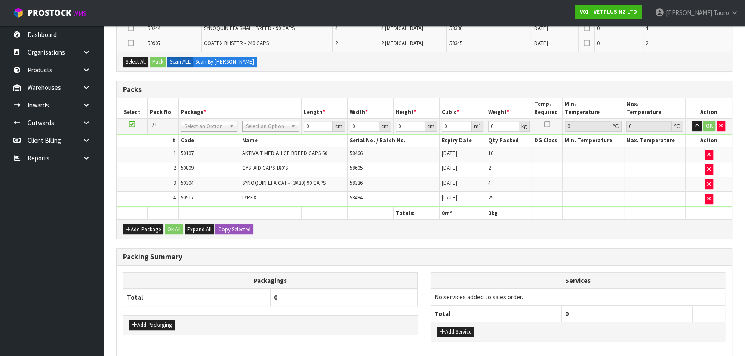
scroll to position [276, 0]
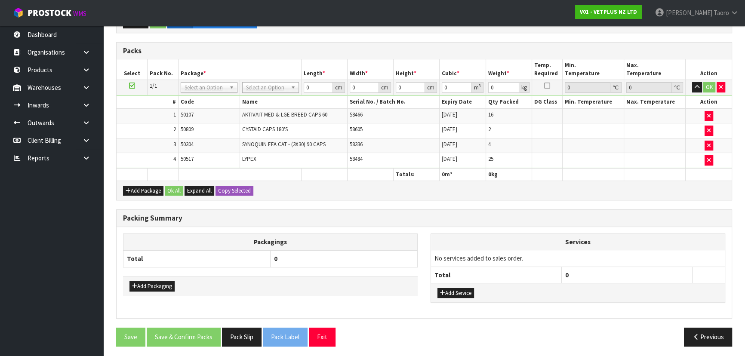
click at [657, 236] on th "Services" at bounding box center [578, 242] width 294 height 16
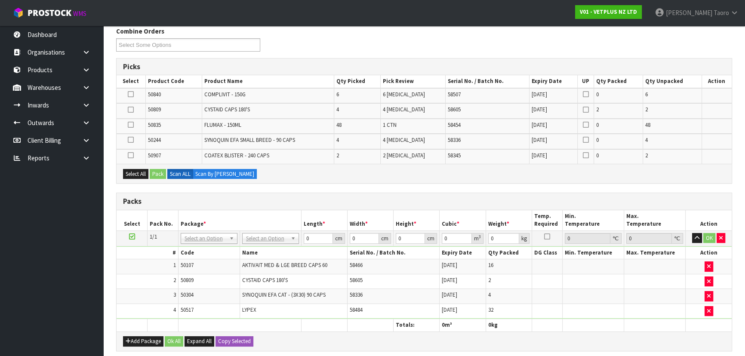
scroll to position [234, 0]
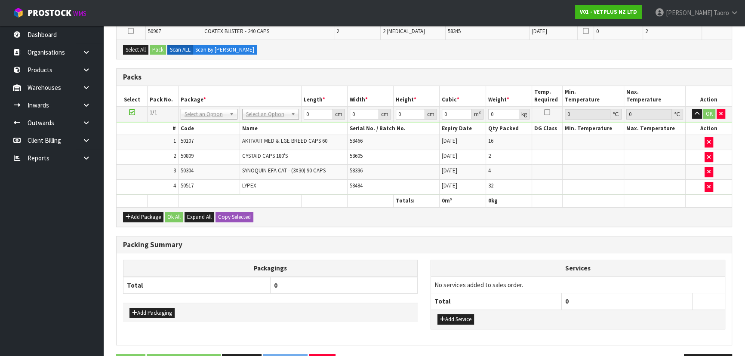
click at [643, 256] on div "Packagings Total 0 Add Packaging Services No services added to sales order. Tot…" at bounding box center [424, 298] width 615 height 91
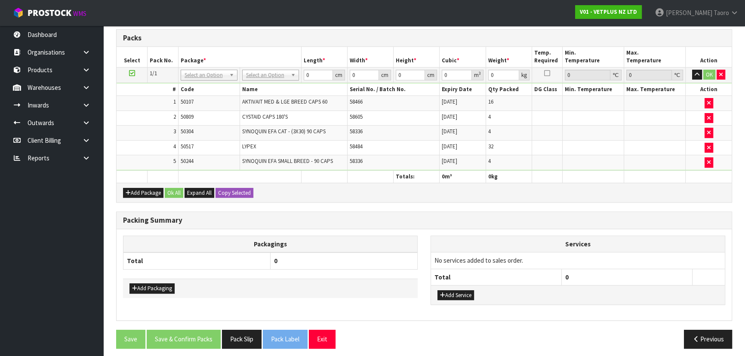
scroll to position [245, 0]
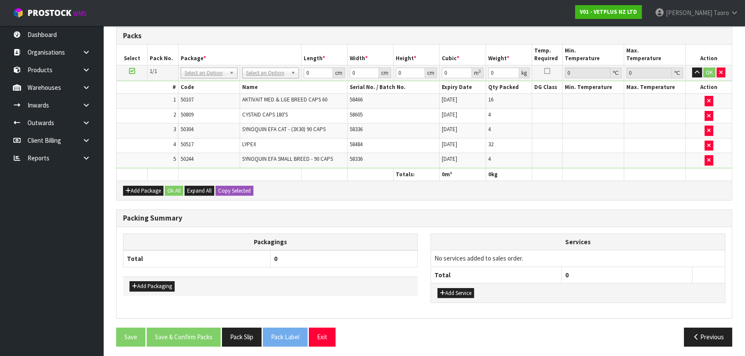
click at [620, 205] on div "Combine Orders V01-ORD0003672 V01-ORD0003678 V01-ORD0003680 V01-ORD0003681 V01-…" at bounding box center [424, 123] width 616 height 462
click at [325, 204] on div "Combine Orders V01-ORD0003672 V01-ORD0003678 V01-ORD0003680 V01-ORD0003681 V01-…" at bounding box center [424, 123] width 616 height 462
click at [331, 234] on th "Packagings" at bounding box center [270, 242] width 294 height 17
click at [269, 246] on th "Packagings" at bounding box center [270, 242] width 294 height 17
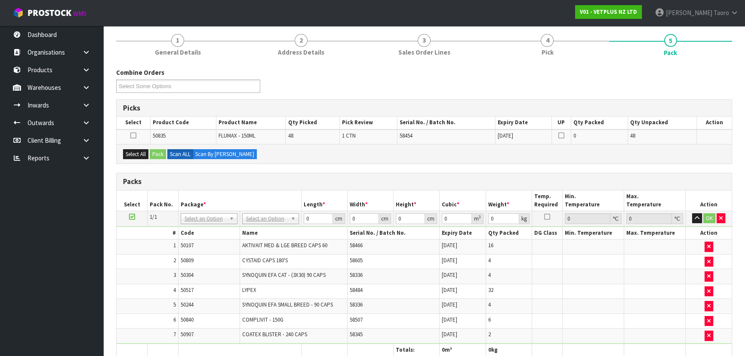
scroll to position [195, 0]
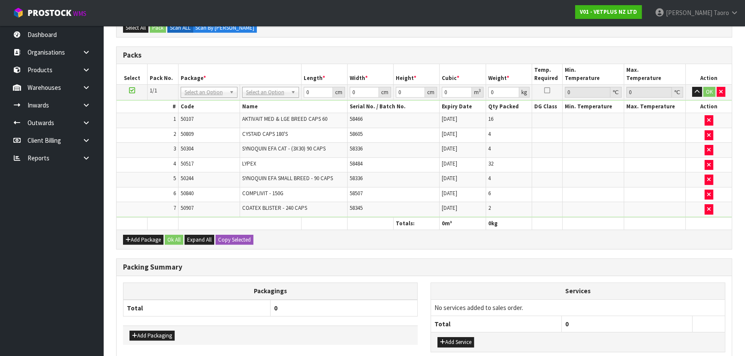
click at [133, 90] on icon at bounding box center [132, 90] width 6 height 0
click at [660, 93] on button "button" at bounding box center [697, 92] width 10 height 10
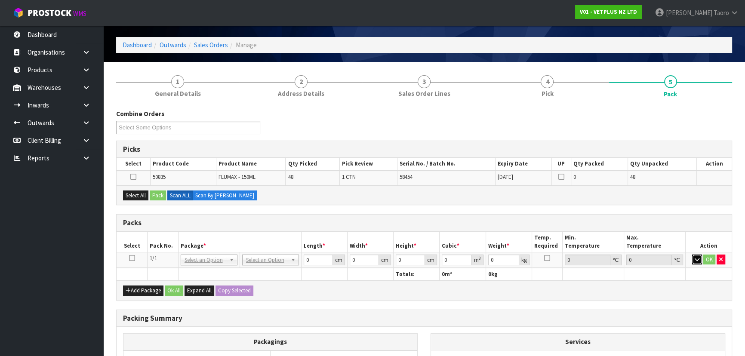
scroll to position [11, 0]
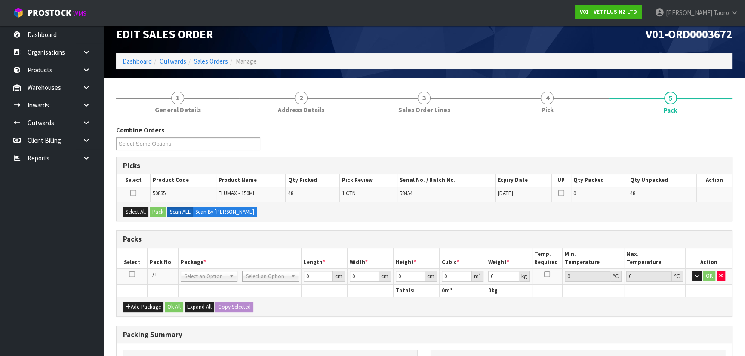
click at [626, 231] on div "Packs" at bounding box center [424, 239] width 615 height 17
click at [294, 231] on div "Packs" at bounding box center [424, 239] width 615 height 17
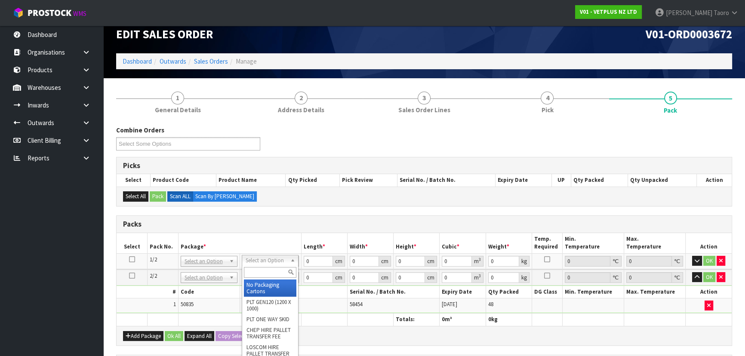
click at [272, 270] on input "text" at bounding box center [270, 272] width 52 height 11
type input "ctn9"
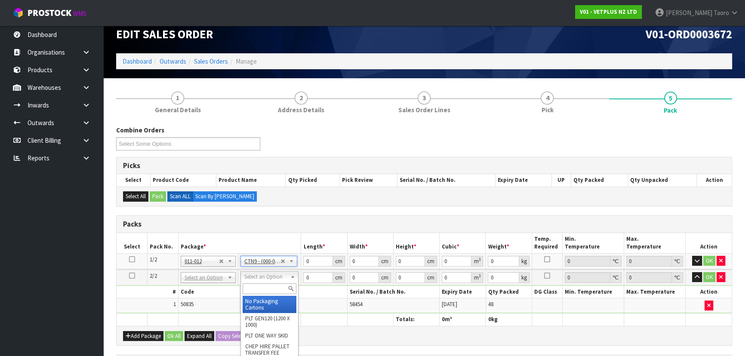
type input "51"
type input "38"
type input "58.5"
type input "0.113373"
type input "9.68"
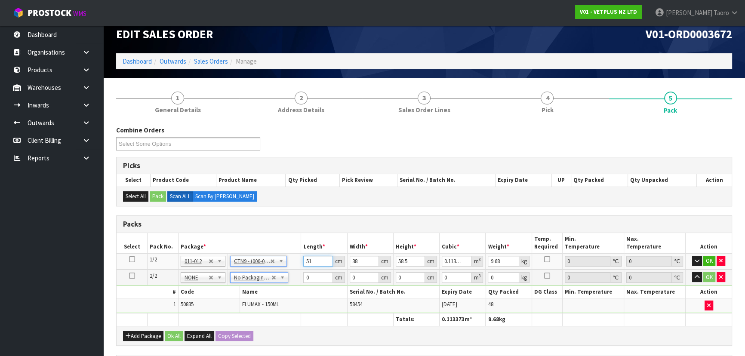
click at [314, 260] on input "51" at bounding box center [317, 261] width 29 height 11
type input "5"
type input "0.011115"
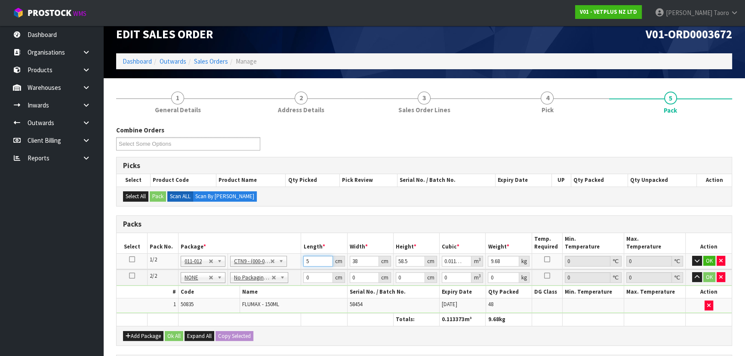
type input "52"
type input "0.115596"
type input "52"
type input "4"
type input "0.012168"
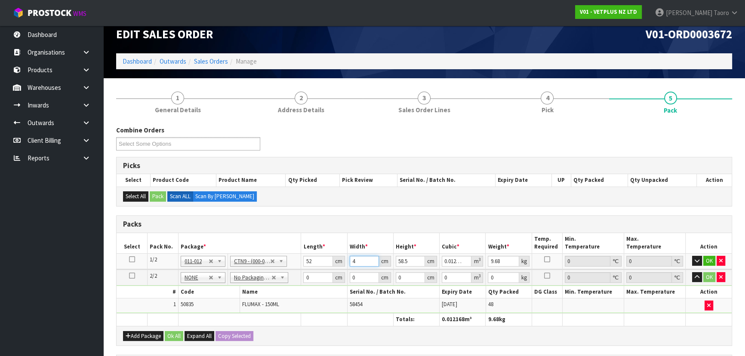
type input "40"
type input "0.12168"
type input "40"
type input "5"
type input "0.0104"
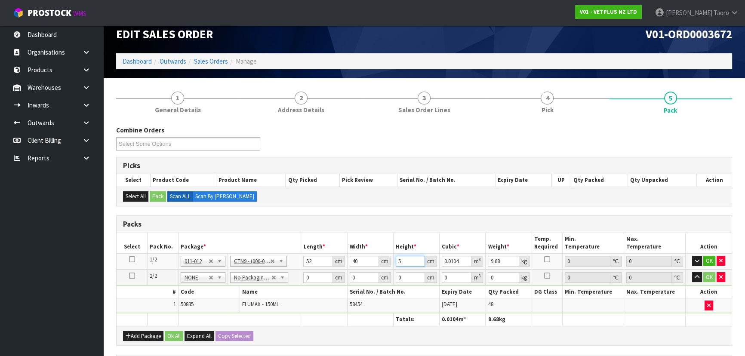
type input "51"
type input "0.10608"
type input "51"
type input "10"
type input "47"
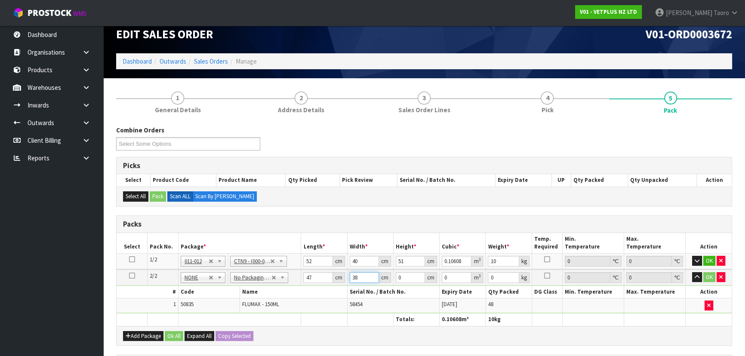
type input "38"
type input "2"
type input "0.003572"
type input "24"
type input "0.042864"
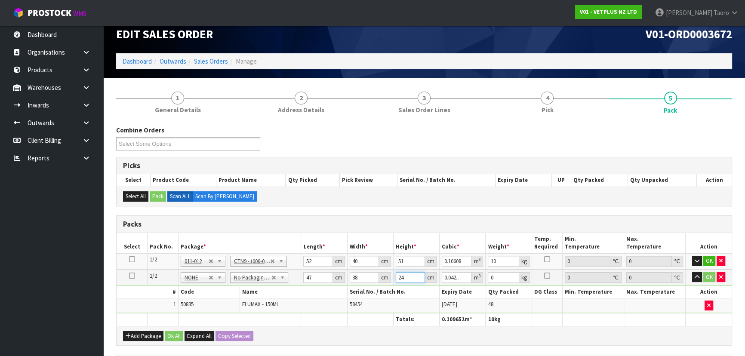
type input "24"
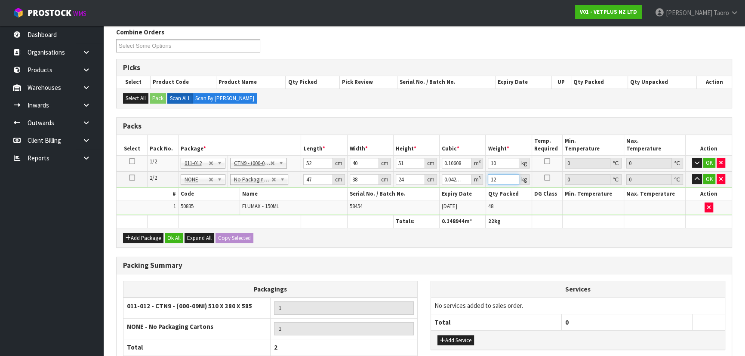
scroll to position [182, 0]
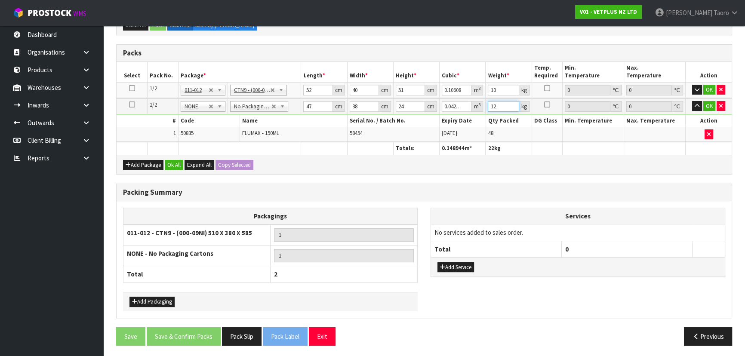
type input "12"
click at [159, 297] on button "Add Packaging" at bounding box center [151, 302] width 45 height 10
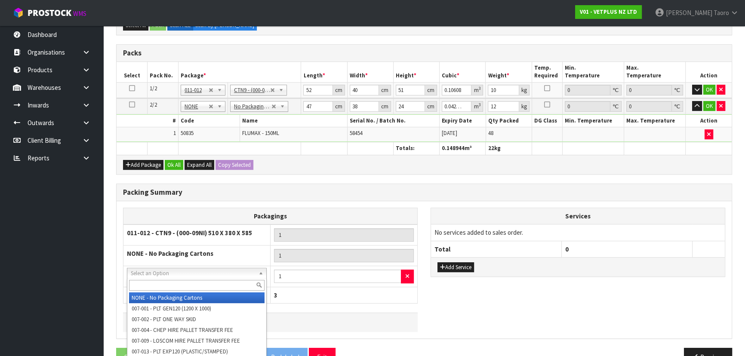
drag, startPoint x: 160, startPoint y: 274, endPoint x: 162, endPoint y: 283, distance: 9.6
click at [163, 284] on input "text" at bounding box center [197, 285] width 136 height 11
type input "A4"
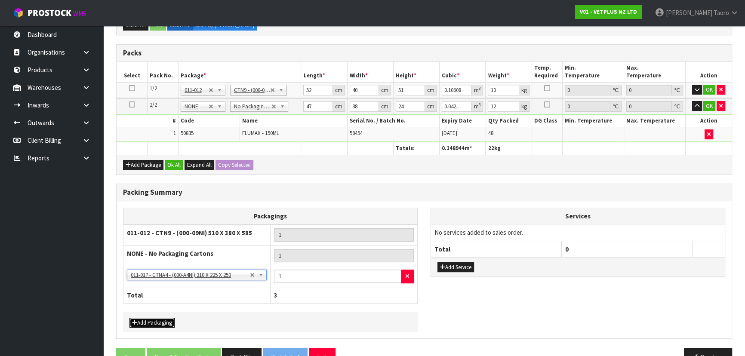
click at [163, 313] on button "Add Packaging" at bounding box center [151, 323] width 45 height 10
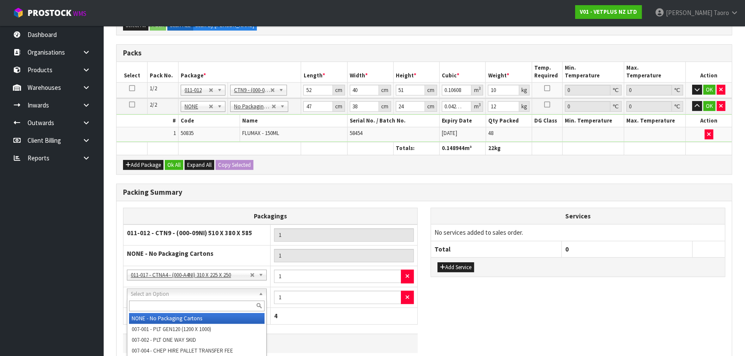
drag, startPoint x: 170, startPoint y: 294, endPoint x: 170, endPoint y: 302, distance: 8.2
click at [171, 303] on input "text" at bounding box center [197, 306] width 136 height 11
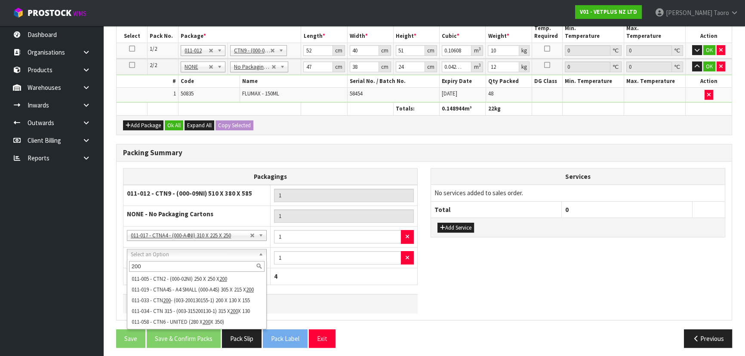
scroll to position [224, 0]
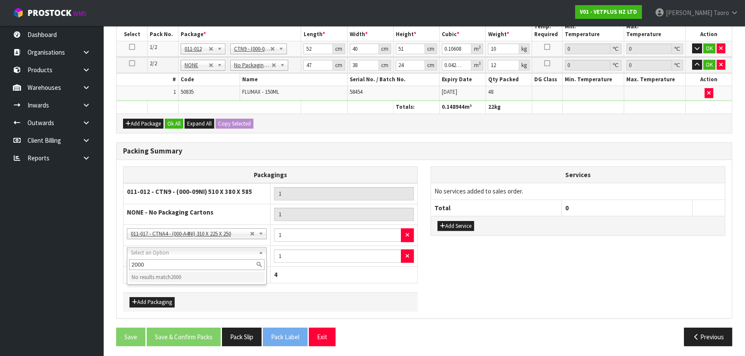
type input "200"
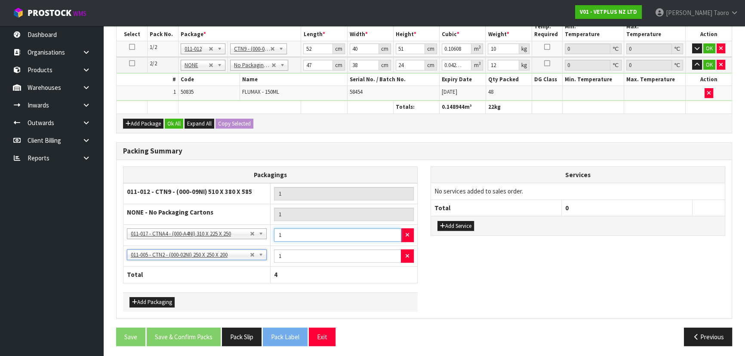
click at [357, 237] on input "1" at bounding box center [337, 234] width 127 height 13
type input "3"
click at [361, 257] on input "1" at bounding box center [337, 256] width 127 height 13
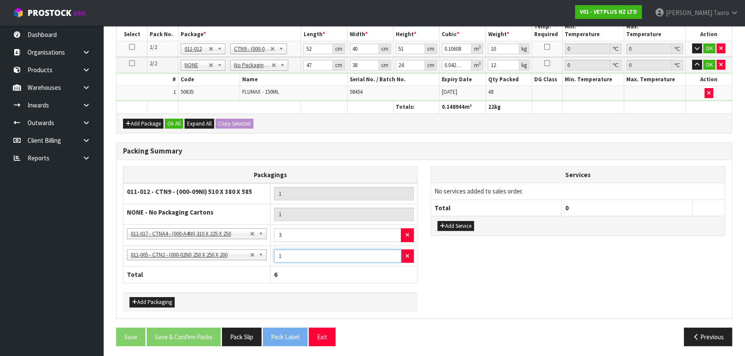
click at [361, 257] on input "1" at bounding box center [337, 256] width 127 height 13
type input "2"
click at [362, 147] on h3 "Packing Summary" at bounding box center [424, 151] width 602 height 8
click at [167, 120] on button "Ok All" at bounding box center [174, 124] width 18 height 10
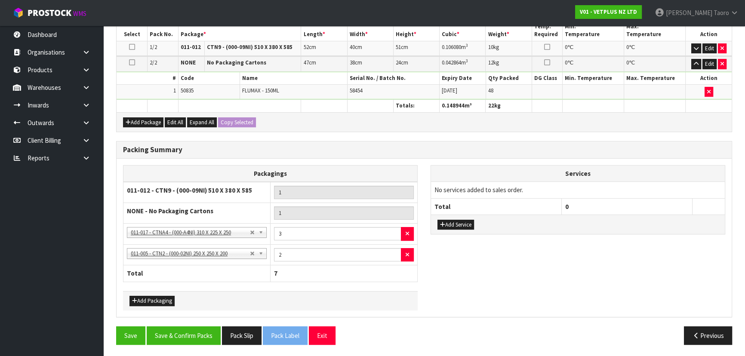
scroll to position [223, 0]
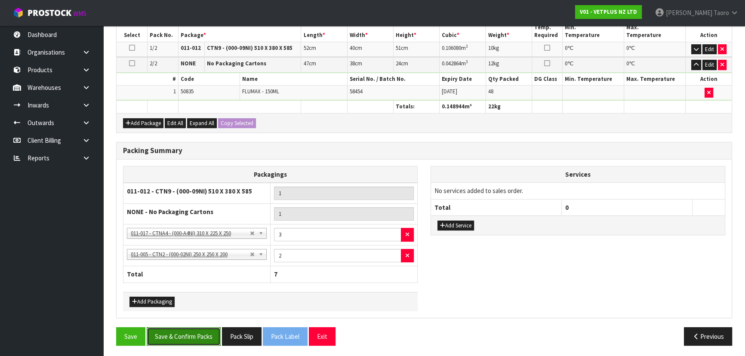
click at [193, 313] on button "Save & Confirm Packs" at bounding box center [184, 336] width 74 height 18
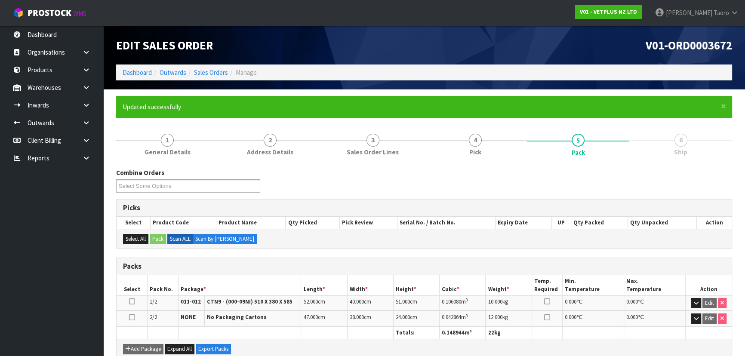
scroll to position [207, 0]
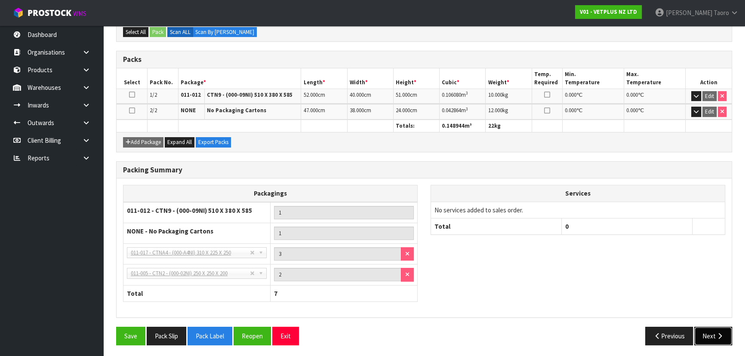
click at [660, 313] on icon "button" at bounding box center [720, 336] width 8 height 6
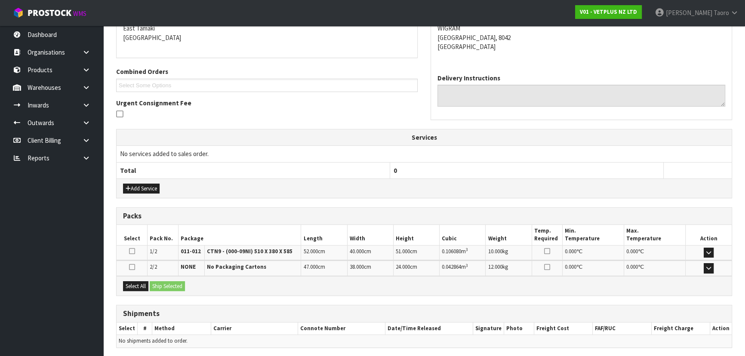
scroll to position [217, 0]
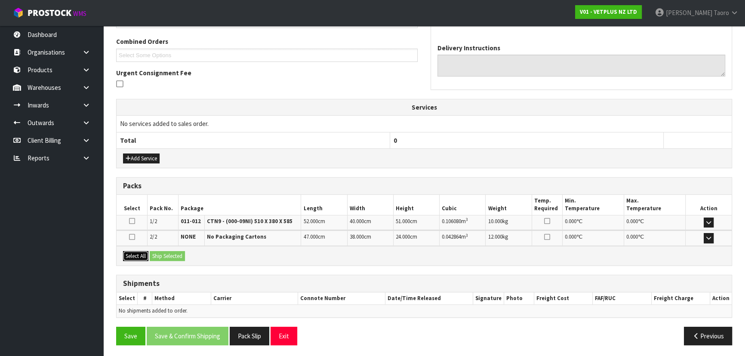
click at [140, 253] on button "Select All" at bounding box center [135, 256] width 25 height 10
click at [160, 253] on button "Ship Selected" at bounding box center [167, 256] width 35 height 10
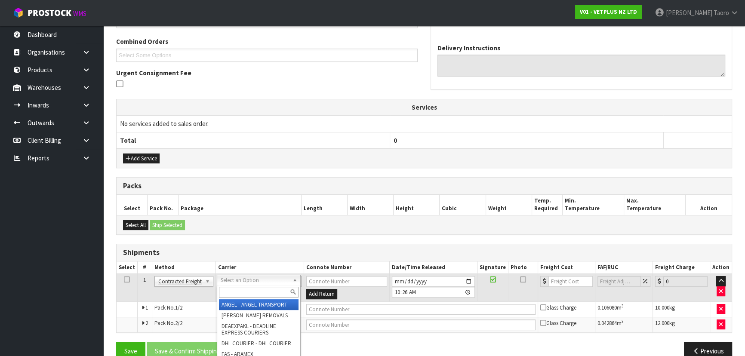
click at [238, 294] on input "text" at bounding box center [259, 292] width 80 height 11
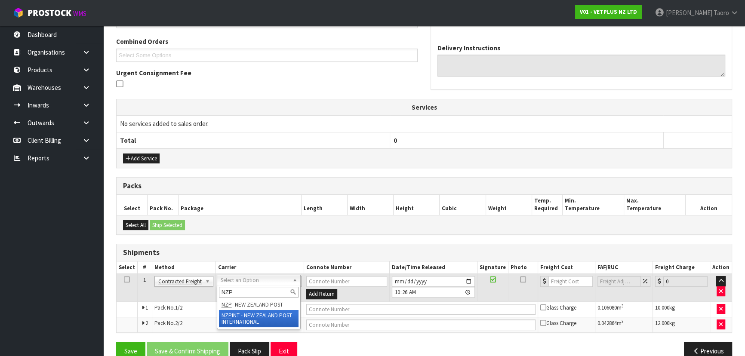
type input "NZP"
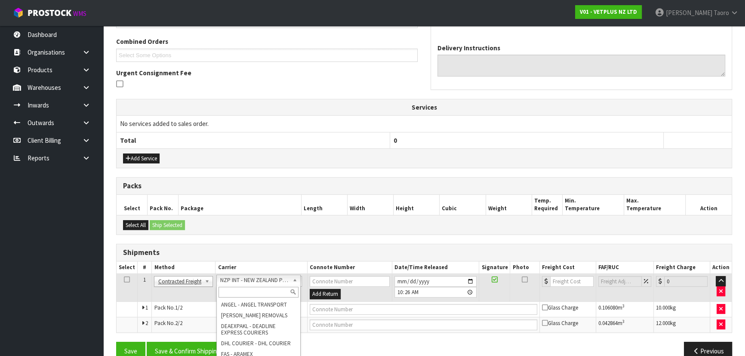
click at [259, 295] on input "text" at bounding box center [259, 292] width 80 height 11
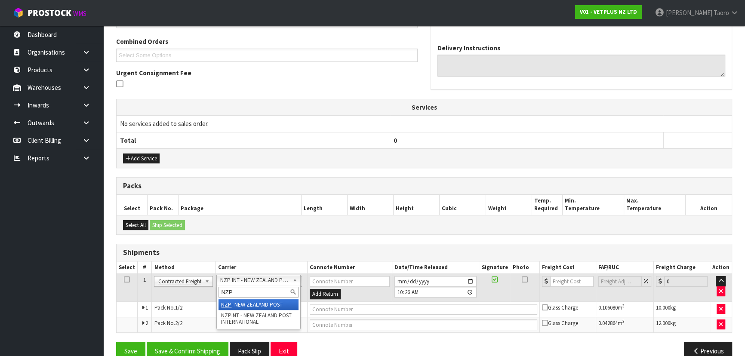
type input "NZP"
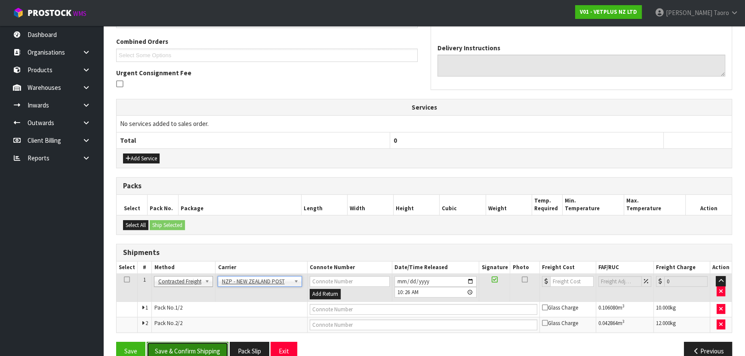
click at [218, 313] on button "Save & Confirm Shipping" at bounding box center [188, 351] width 82 height 18
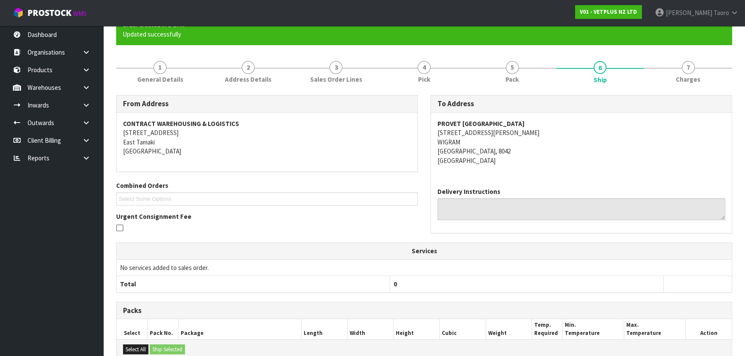
scroll to position [219, 0]
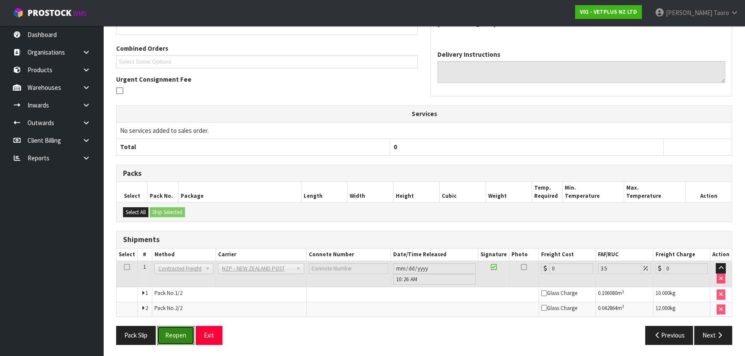
click at [181, 313] on button "Reopen" at bounding box center [175, 335] width 37 height 18
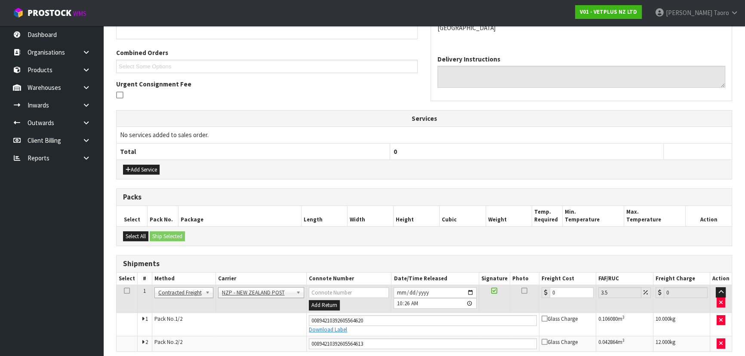
scroll to position [210, 0]
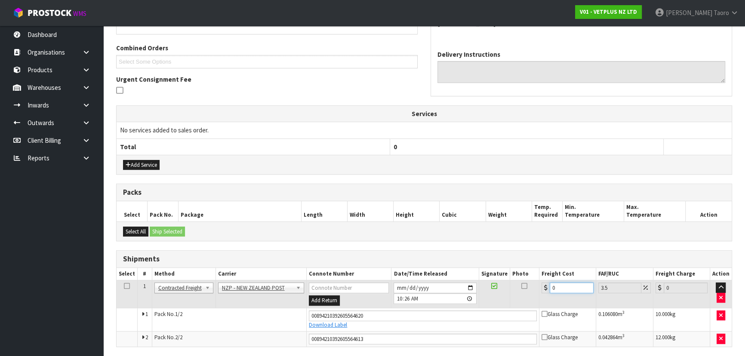
click at [569, 284] on input "0" at bounding box center [572, 288] width 44 height 11
type input "4"
type input "4.14"
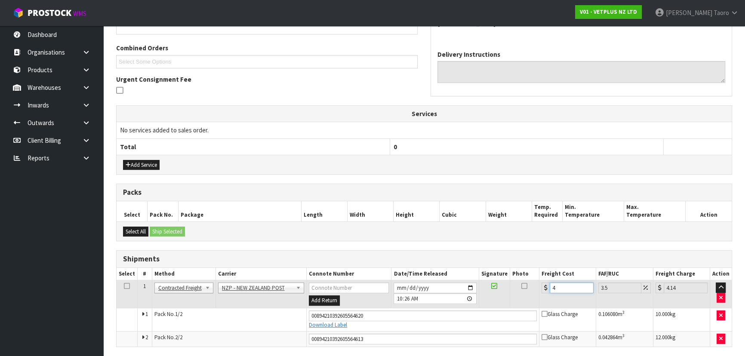
type input "46"
type input "47.61"
type input "46.5"
type input "48.13"
type input "46.55"
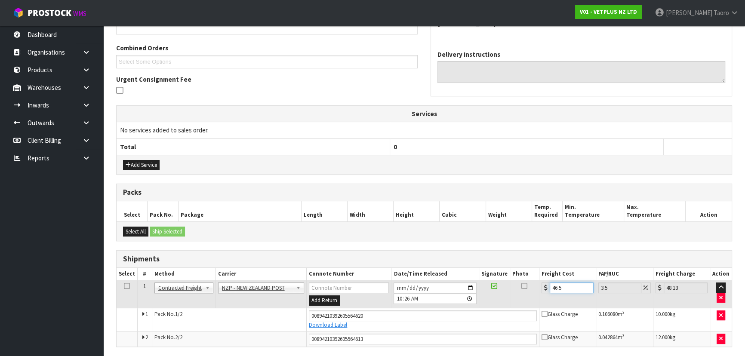
type input "48.18"
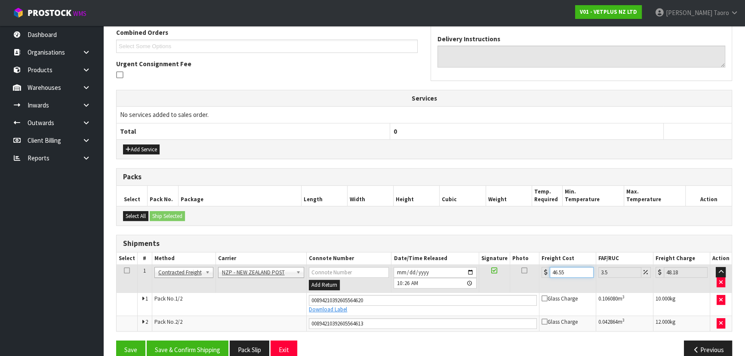
scroll to position [240, 0]
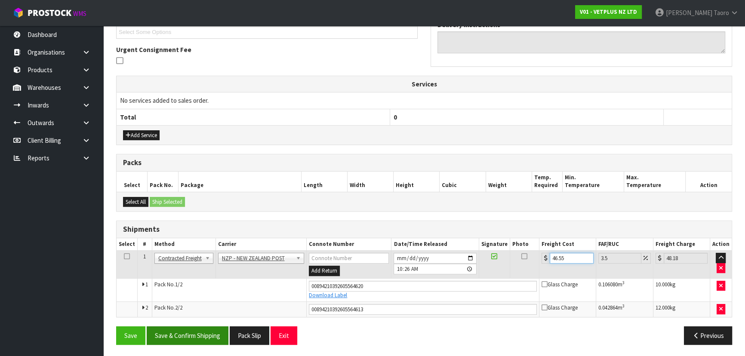
type input "46.55"
click at [189, 313] on button "Save & Confirm Shipping" at bounding box center [188, 336] width 82 height 18
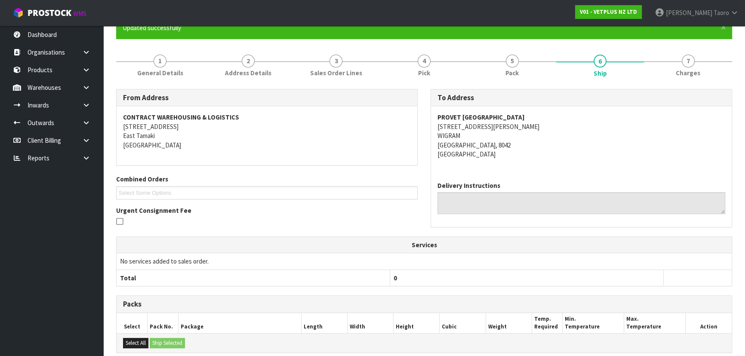
scroll to position [216, 0]
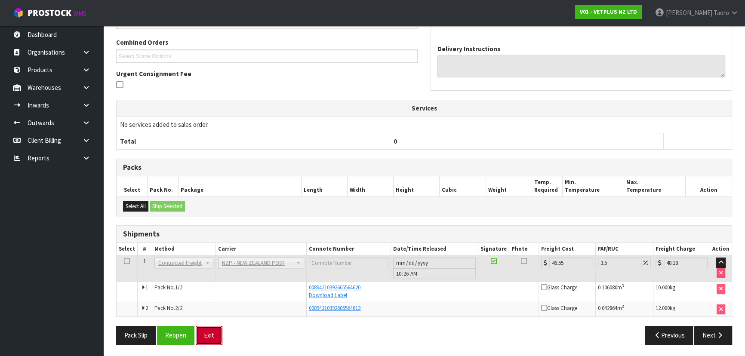
click at [213, 313] on button "Exit" at bounding box center [209, 335] width 27 height 18
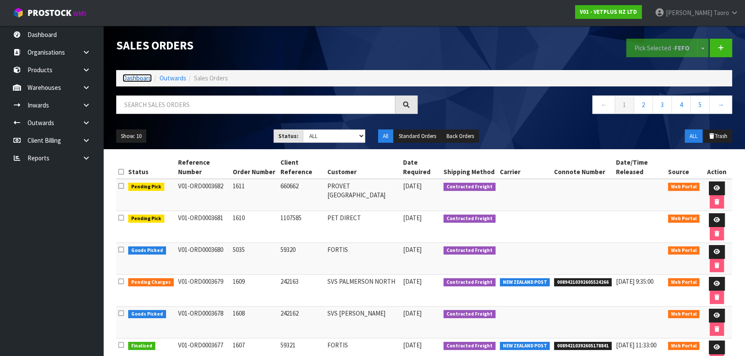
click at [142, 78] on link "Dashboard" at bounding box center [137, 78] width 29 height 8
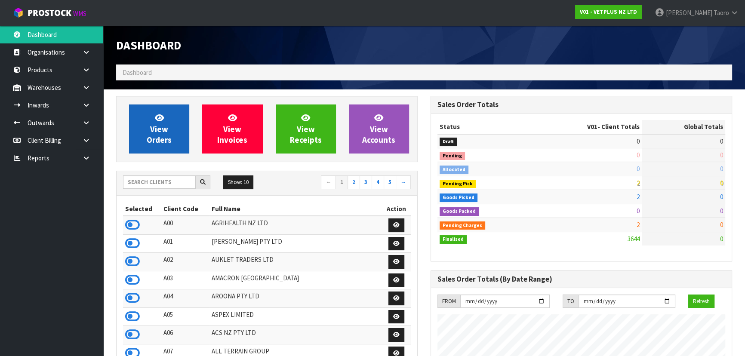
scroll to position [651, 314]
click at [159, 137] on span "View Orders" at bounding box center [159, 129] width 25 height 32
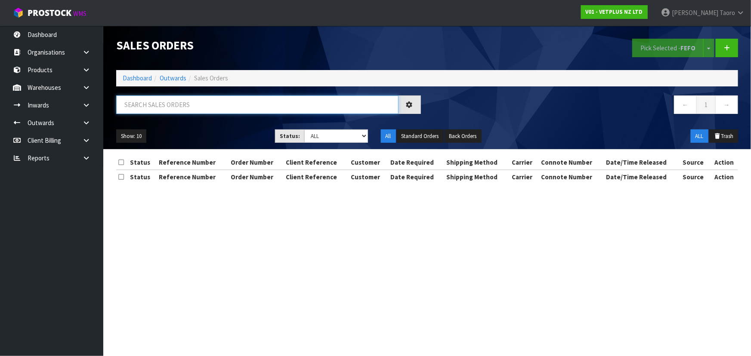
click at [159, 103] on input "text" at bounding box center [257, 105] width 282 height 18
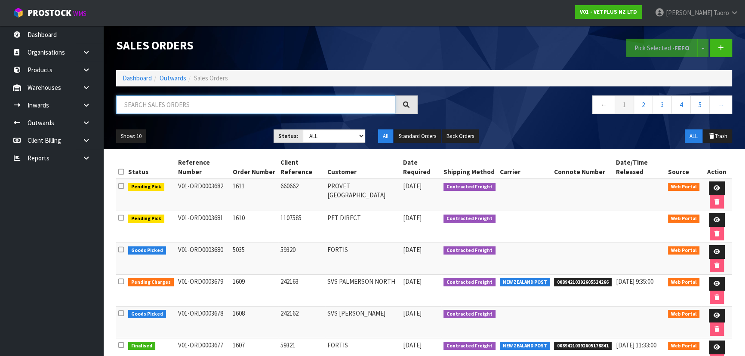
click at [177, 105] on input "text" at bounding box center [255, 105] width 279 height 18
click at [143, 77] on link "Dashboard" at bounding box center [137, 78] width 29 height 8
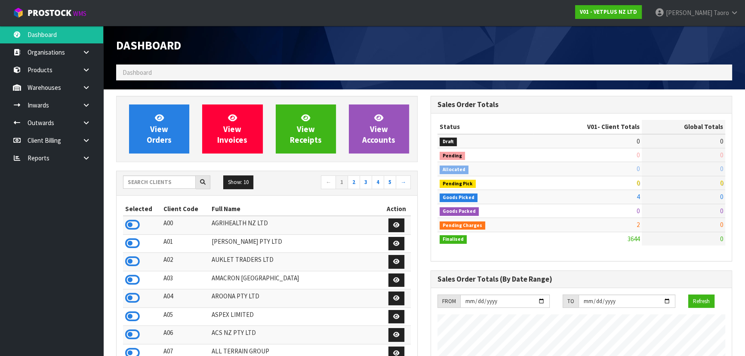
scroll to position [651, 314]
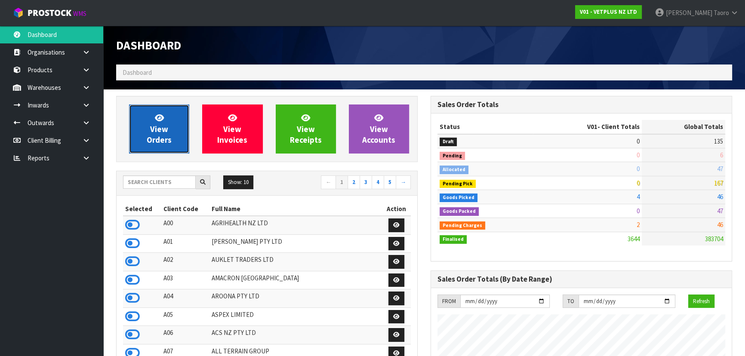
click at [172, 118] on link "View Orders" at bounding box center [159, 129] width 60 height 49
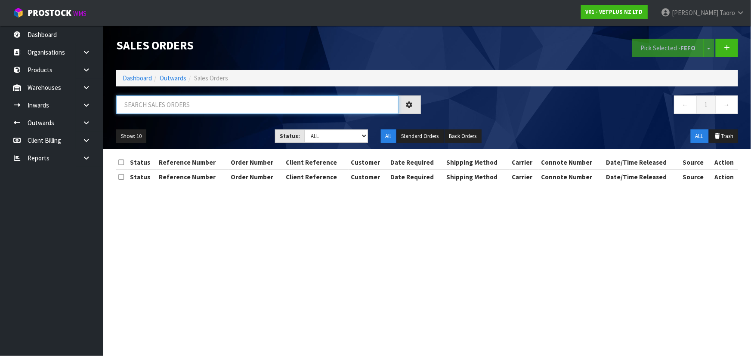
click at [182, 100] on input "text" at bounding box center [257, 105] width 282 height 18
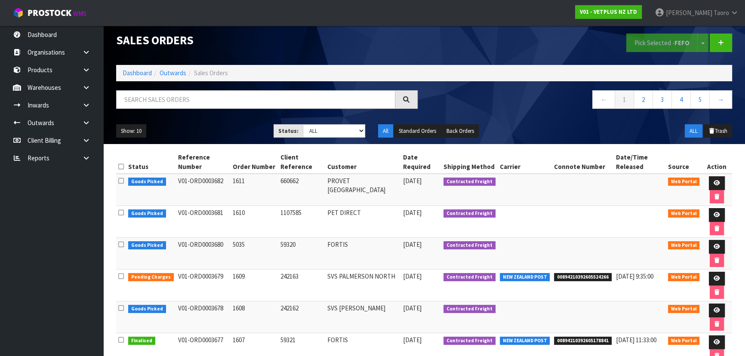
scroll to position [39, 0]
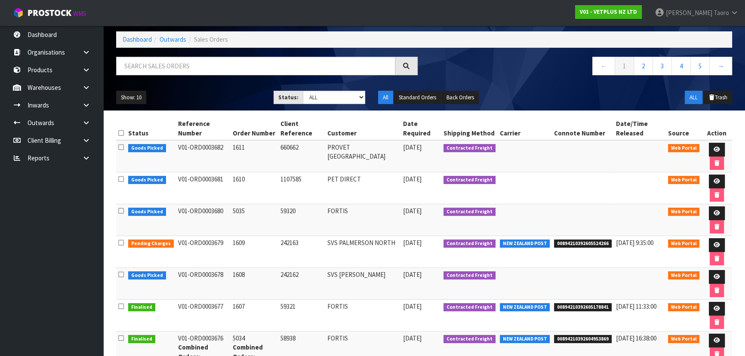
click at [245, 10] on nav "Toggle navigation ProStock WMS V01 - VETPLUS NZ LTD Harriet Taoro Logout" at bounding box center [372, 13] width 745 height 26
click at [160, 61] on input "text" at bounding box center [255, 66] width 279 height 18
type input "JOB-0415062"
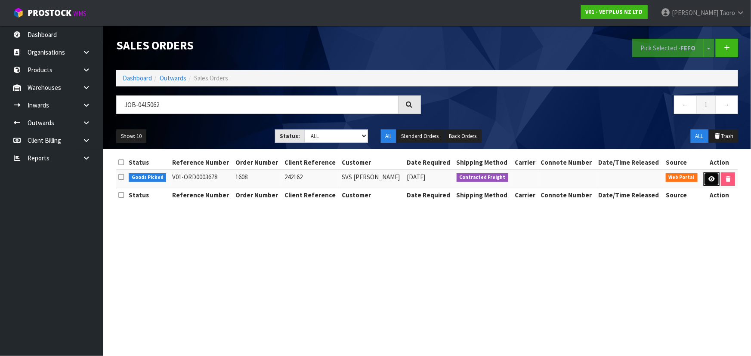
click at [660, 173] on link at bounding box center [711, 180] width 16 height 14
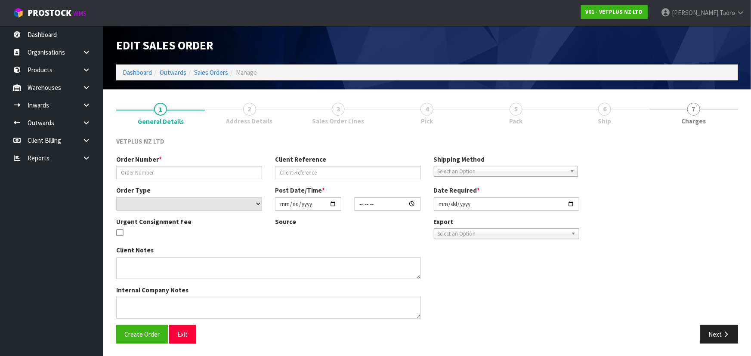
type input "1608"
type input "242162"
select select "number:0"
type input "[DATE]"
type input "15:51:00.000"
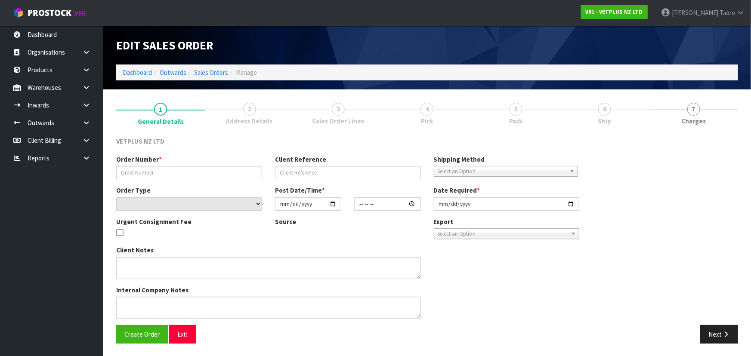
type input "2025-09-30"
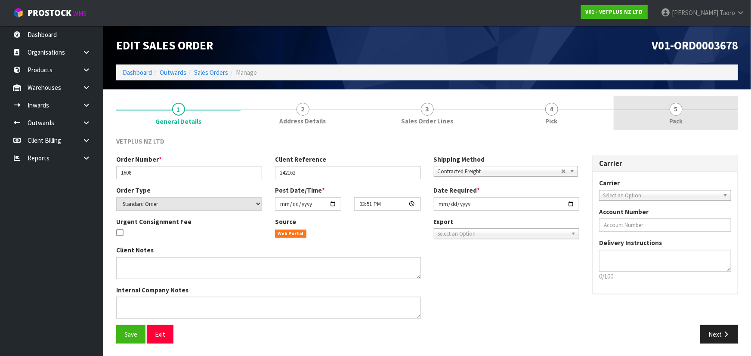
click at [660, 113] on span "5" at bounding box center [675, 109] width 13 height 13
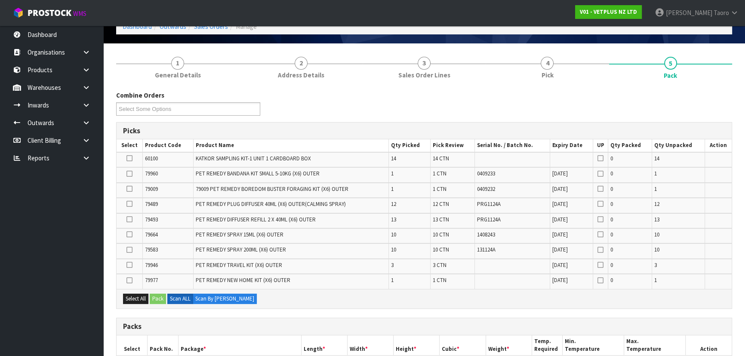
scroll to position [247, 0]
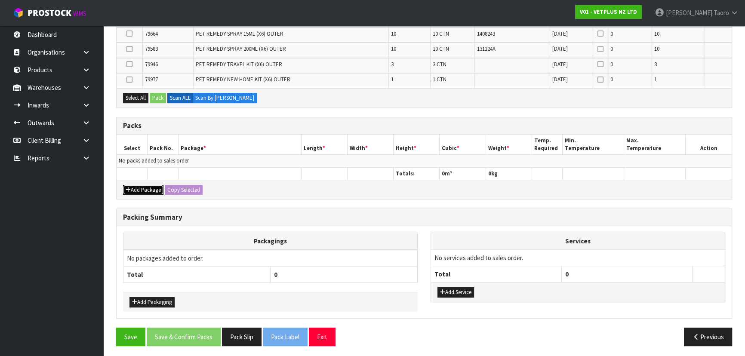
click at [144, 187] on button "Add Package" at bounding box center [143, 190] width 40 height 10
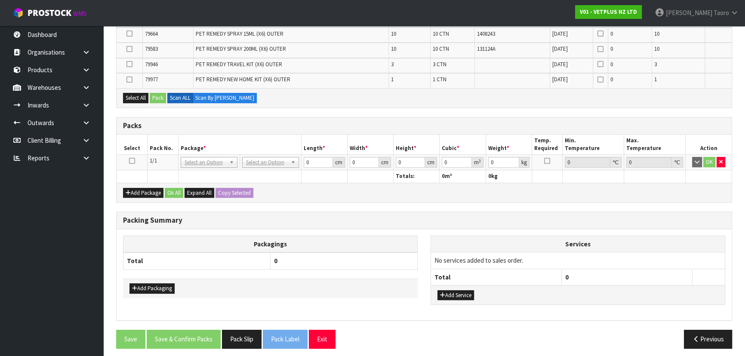
click at [130, 161] on icon at bounding box center [132, 161] width 6 height 0
click at [165, 142] on th "Pack No." at bounding box center [163, 145] width 31 height 20
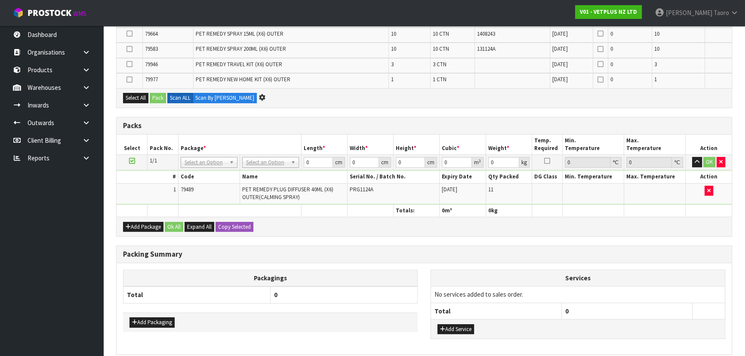
scroll to position [232, 0]
click at [384, 247] on div "Packing Summary" at bounding box center [424, 254] width 615 height 17
click at [390, 293] on th "0" at bounding box center [344, 294] width 147 height 17
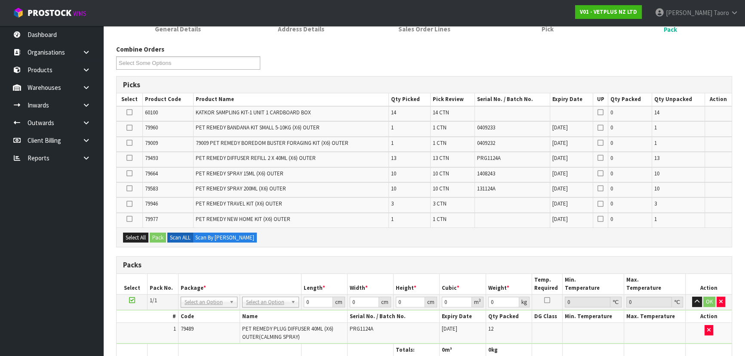
scroll to position [37, 0]
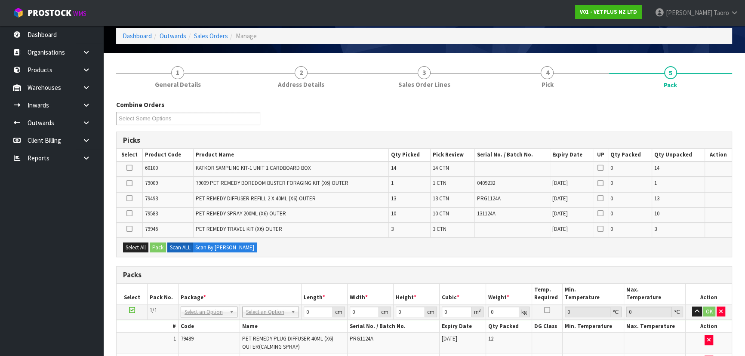
click at [317, 120] on div "Combine Orders V01-ORD0003678 V01-ORD0003680 V01-ORD0003681 V01-ORD0003682 Sele…" at bounding box center [424, 115] width 629 height 31
click at [398, 11] on nav "Toggle navigation ProStock WMS V01 - VETPLUS NZ LTD Harriet Taoro Logout" at bounding box center [372, 13] width 745 height 26
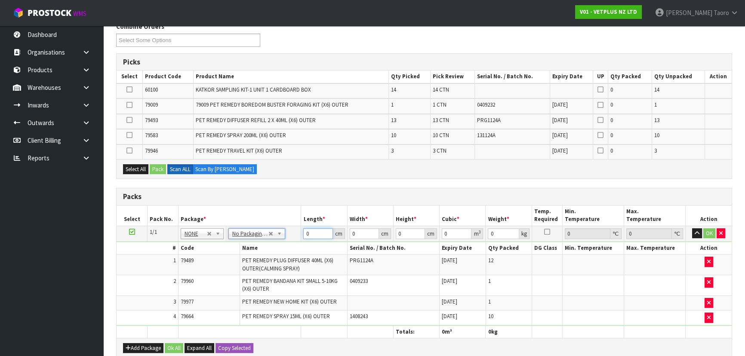
click at [314, 233] on input "0" at bounding box center [317, 233] width 29 height 11
click at [313, 232] on input "0" at bounding box center [317, 233] width 29 height 11
type input "1"
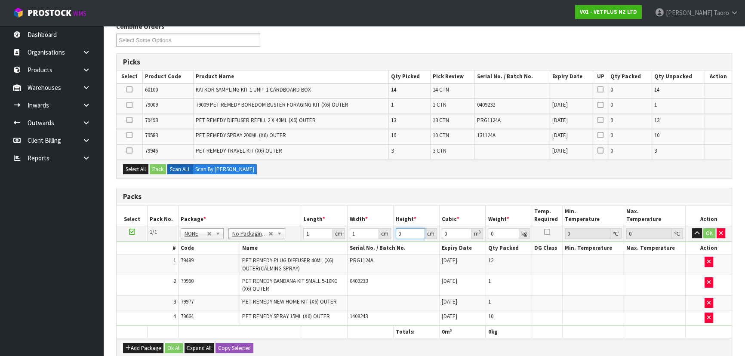
type input "1"
type input "0.000001"
type input "1"
click at [179, 313] on button "Ok All" at bounding box center [174, 348] width 18 height 10
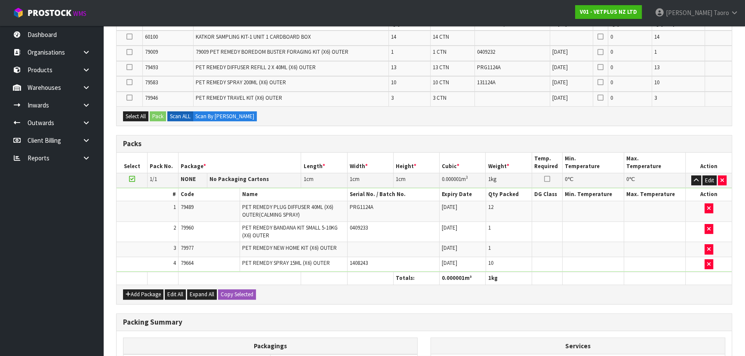
scroll to position [277, 0]
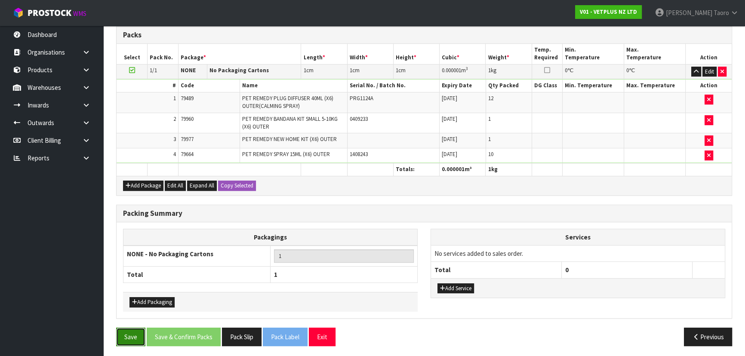
click at [144, 313] on button "Save" at bounding box center [130, 337] width 29 height 18
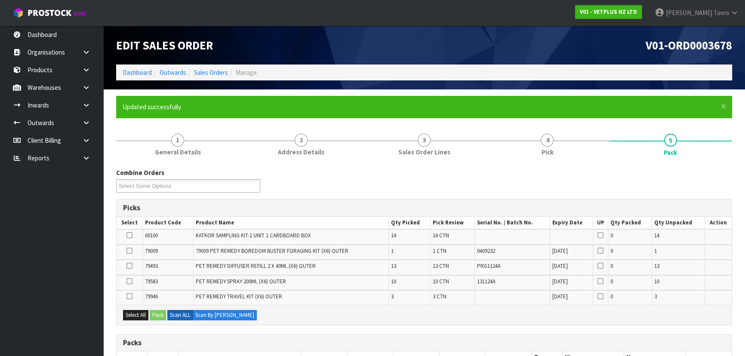
scroll to position [224, 0]
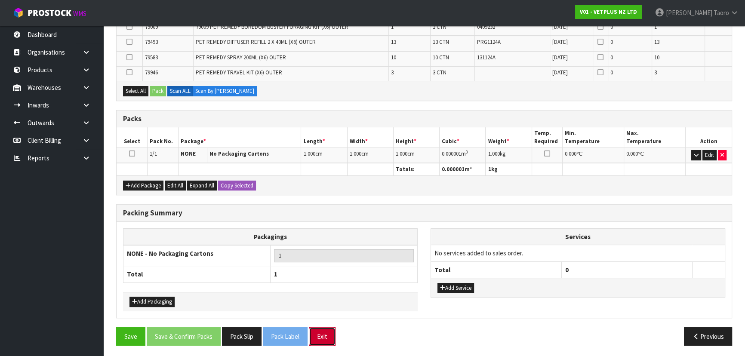
click at [322, 313] on button "Exit" at bounding box center [322, 336] width 27 height 18
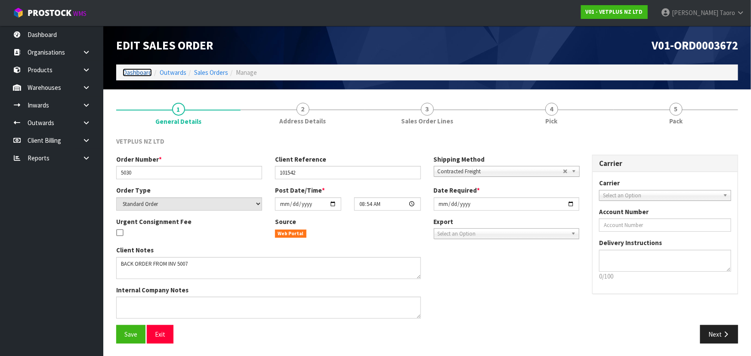
click at [133, 71] on link "Dashboard" at bounding box center [137, 72] width 29 height 8
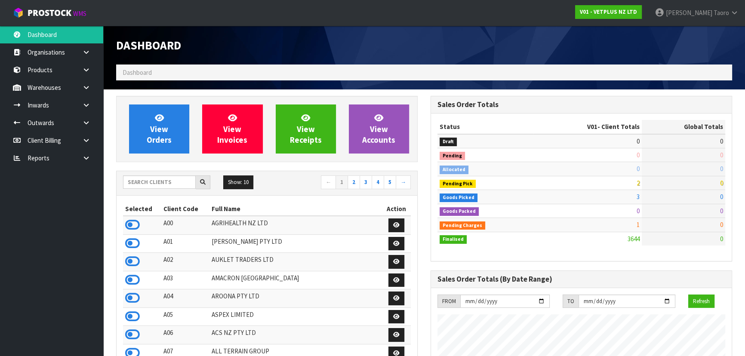
scroll to position [651, 314]
click at [259, 44] on h1 "Dashboard" at bounding box center [267, 45] width 302 height 13
click at [266, 39] on h1 "Dashboard" at bounding box center [267, 45] width 302 height 13
